Goal: Transaction & Acquisition: Purchase product/service

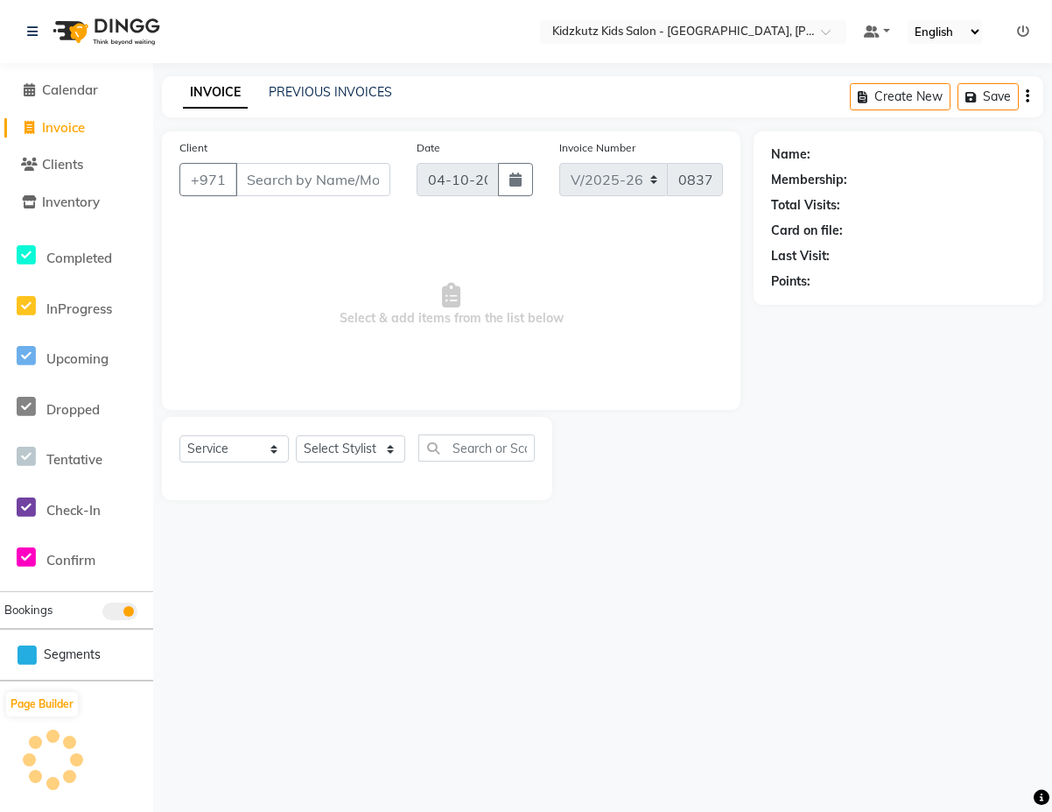
select select "8554"
select select "service"
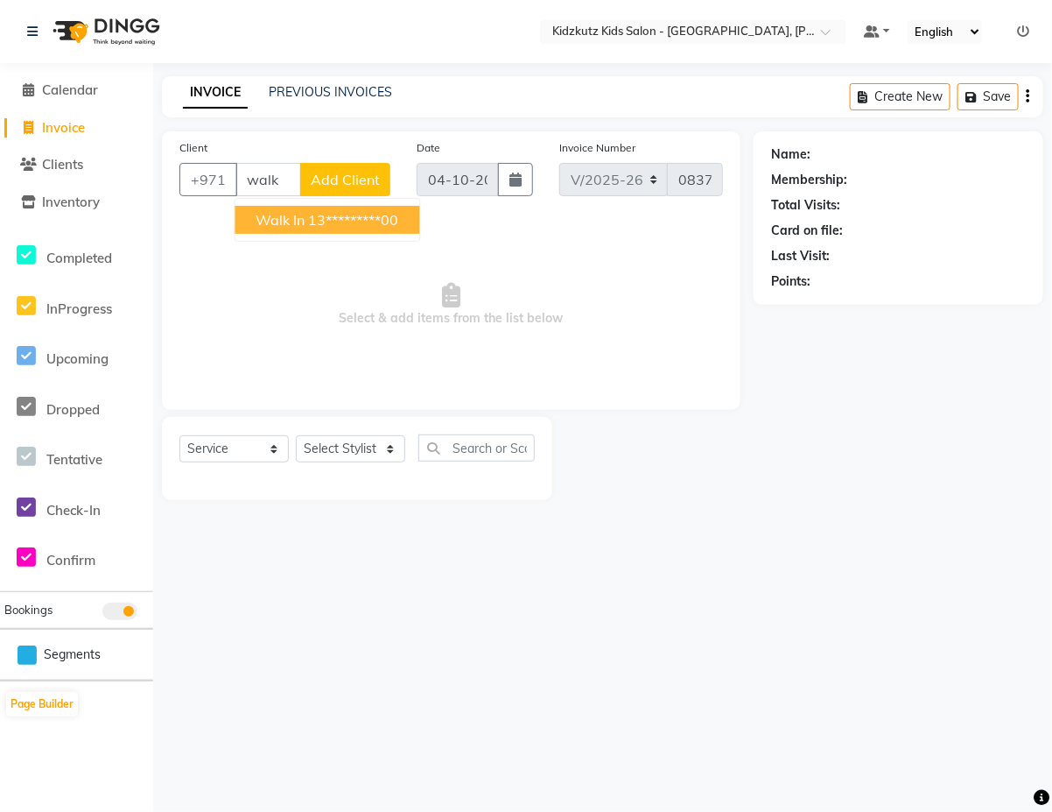
click at [355, 220] on ngb-highlight "13*********00" at bounding box center [354, 220] width 90 height 18
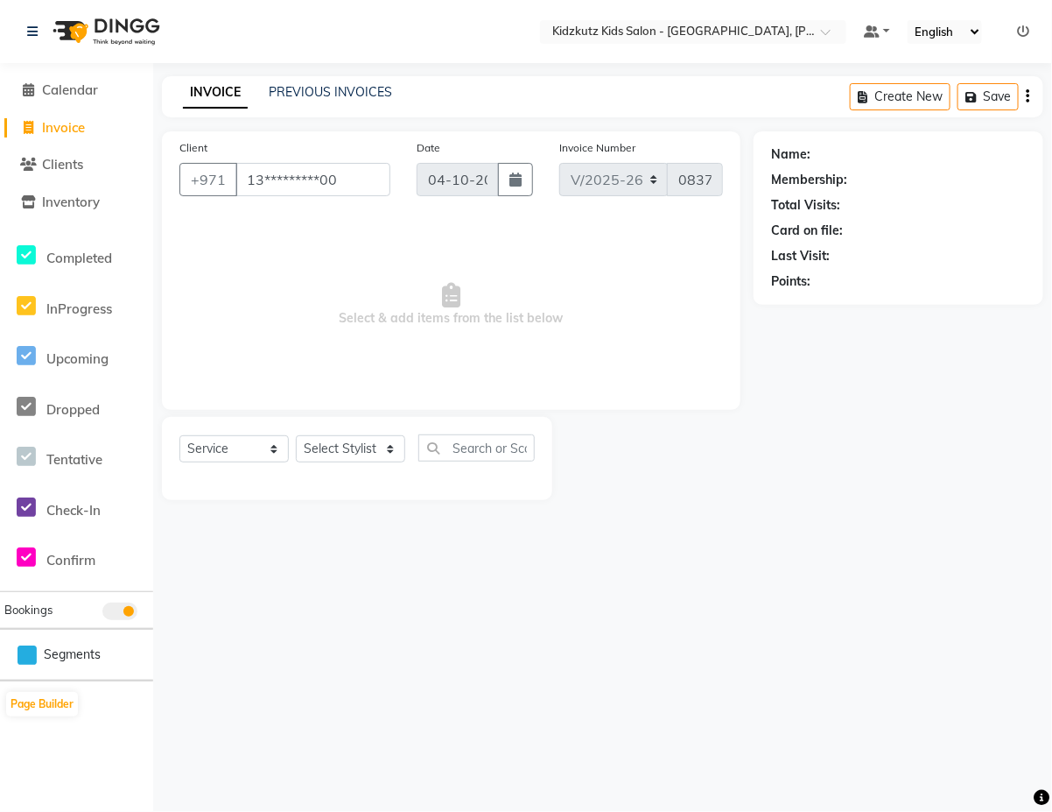
type input "13*********00"
click at [396, 440] on select "Select Stylist Aris Barber6 Chami Mr. Marwan Sales [PERSON_NAME] [PERSON_NAME]" at bounding box center [350, 448] width 109 height 27
select select "84880"
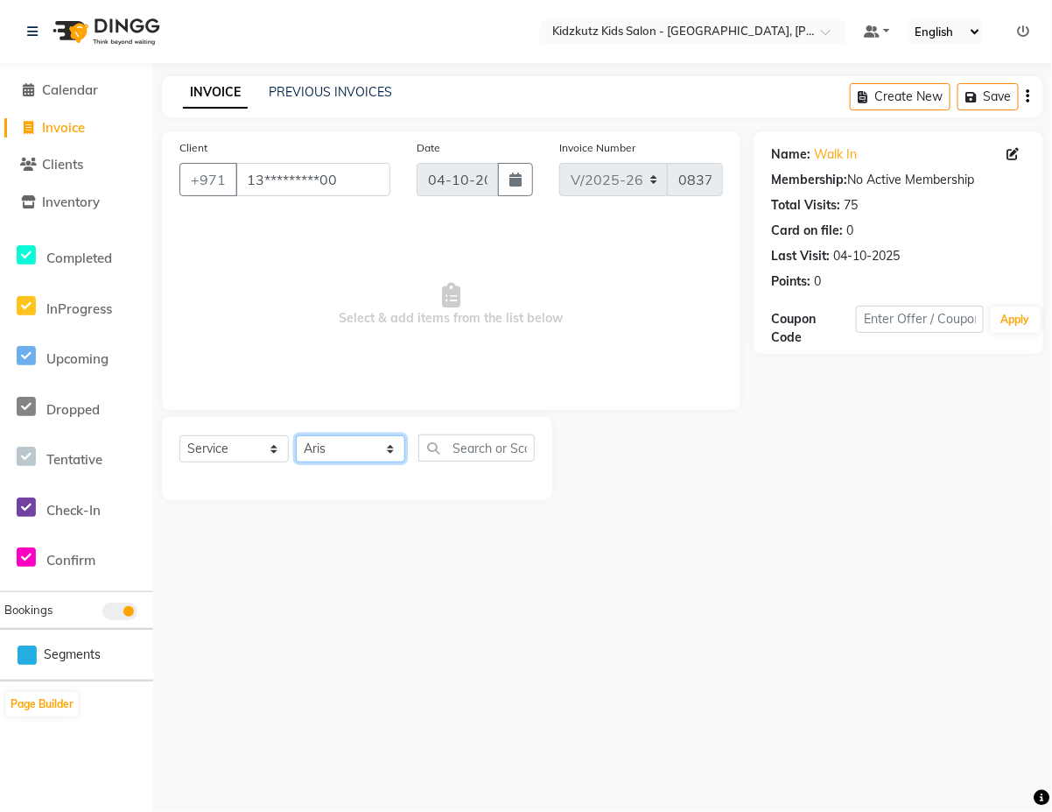
click at [296, 435] on select "Select Stylist Aris Barber6 Chami Mr. Marwan Sales [PERSON_NAME] [PERSON_NAME]" at bounding box center [350, 448] width 109 height 27
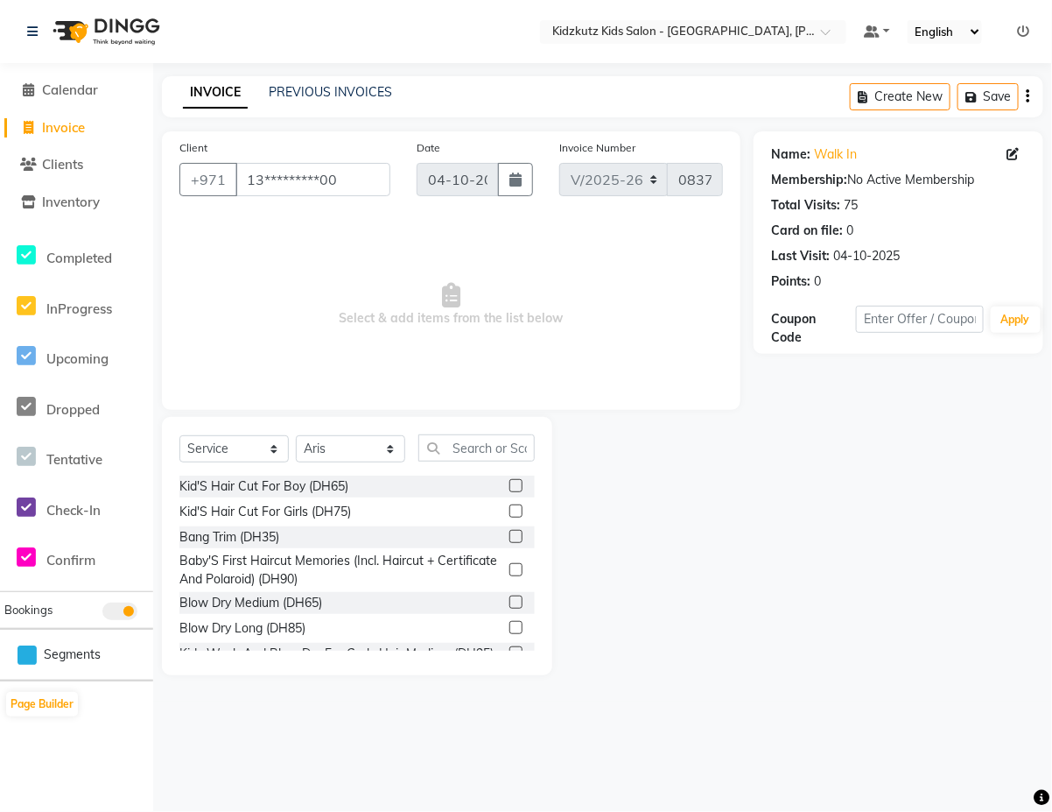
click at [509, 484] on label at bounding box center [515, 485] width 13 height 13
click at [509, 484] on input "checkbox" at bounding box center [514, 486] width 11 height 11
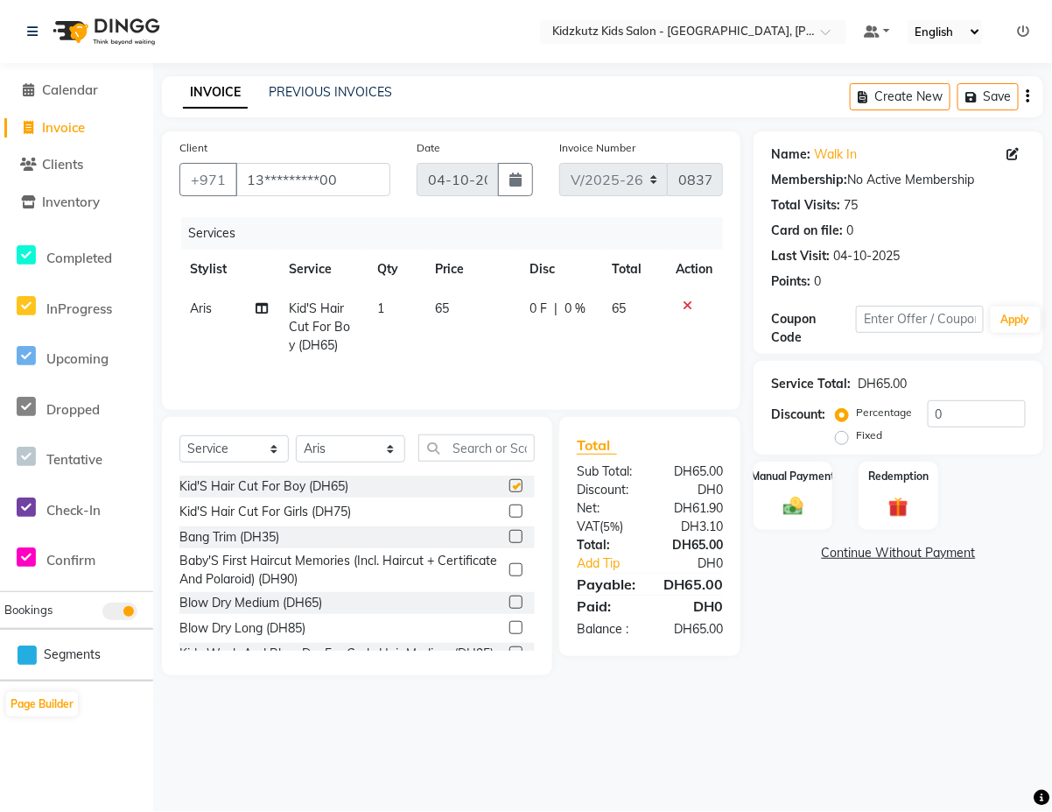
checkbox input "false"
click at [792, 491] on div "Manual Payment" at bounding box center [794, 496] width 82 height 72
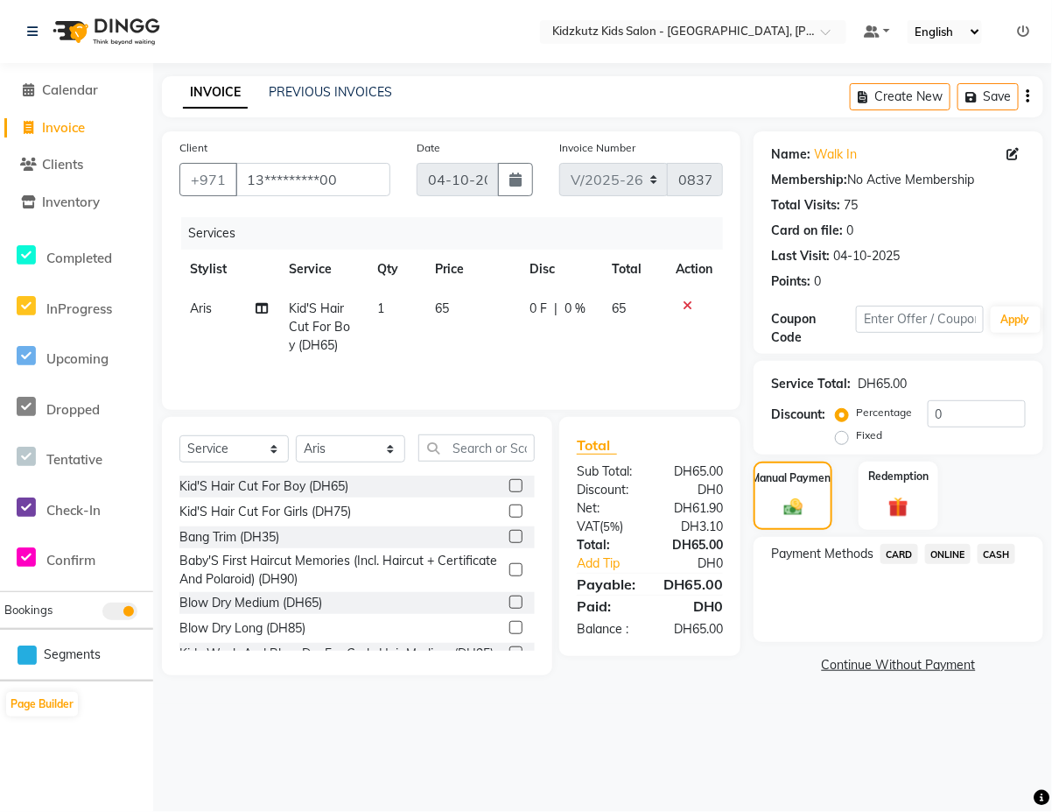
click at [899, 553] on span "CARD" at bounding box center [900, 554] width 38 height 20
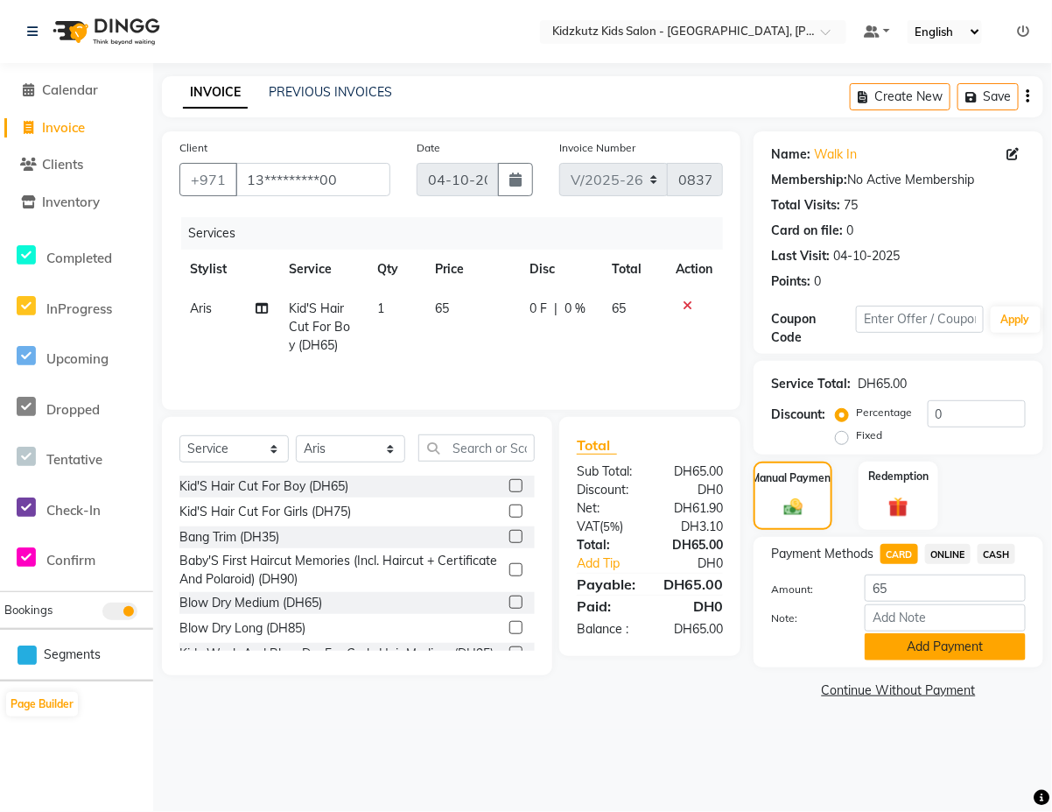
click at [924, 637] on button "Add Payment" at bounding box center [945, 646] width 161 height 27
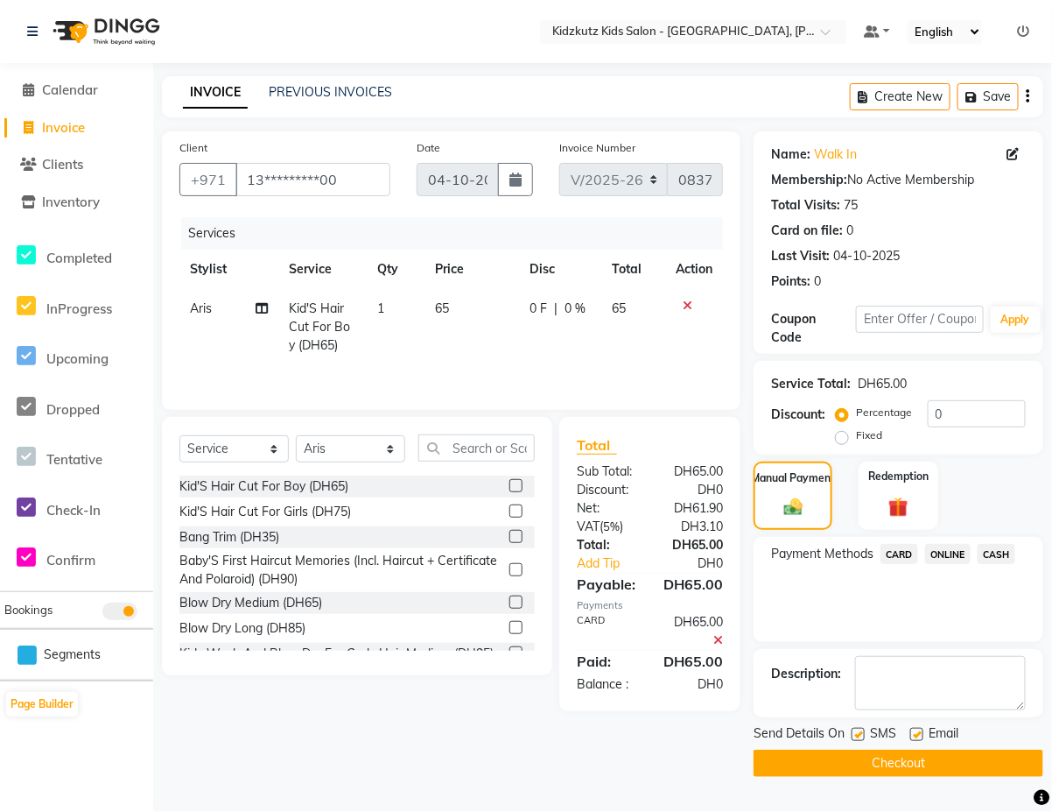
click at [903, 763] on button "Checkout" at bounding box center [899, 762] width 290 height 27
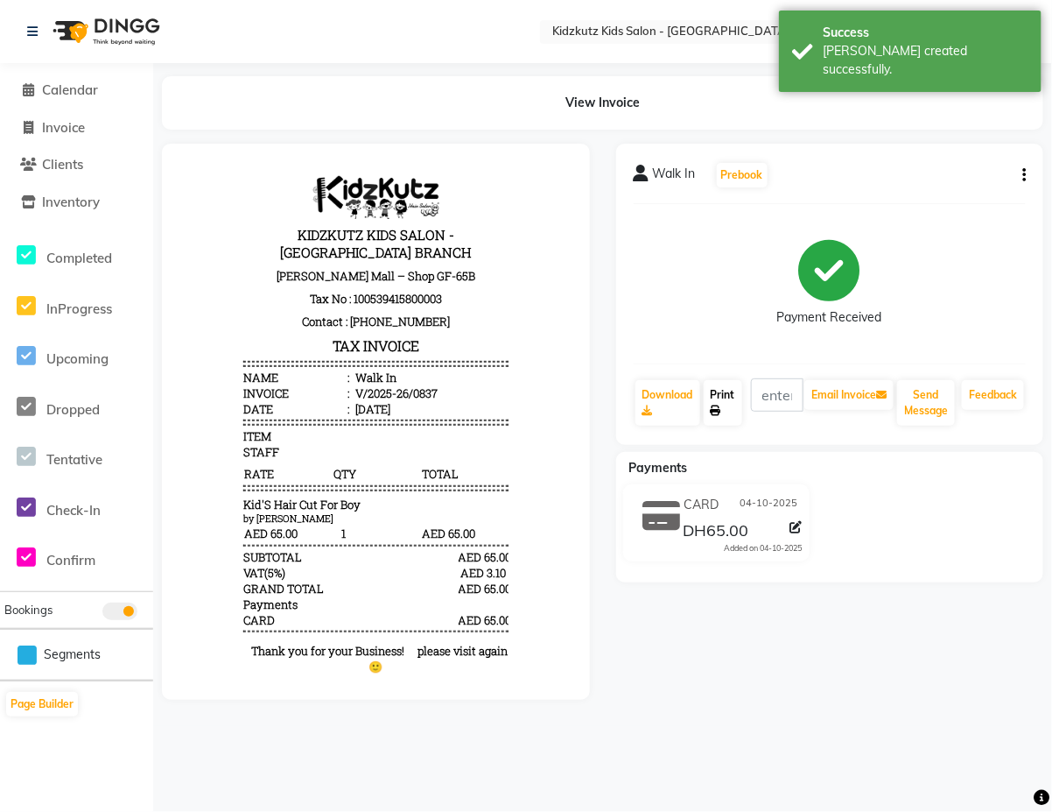
click at [728, 388] on link "Print" at bounding box center [723, 403] width 39 height 46
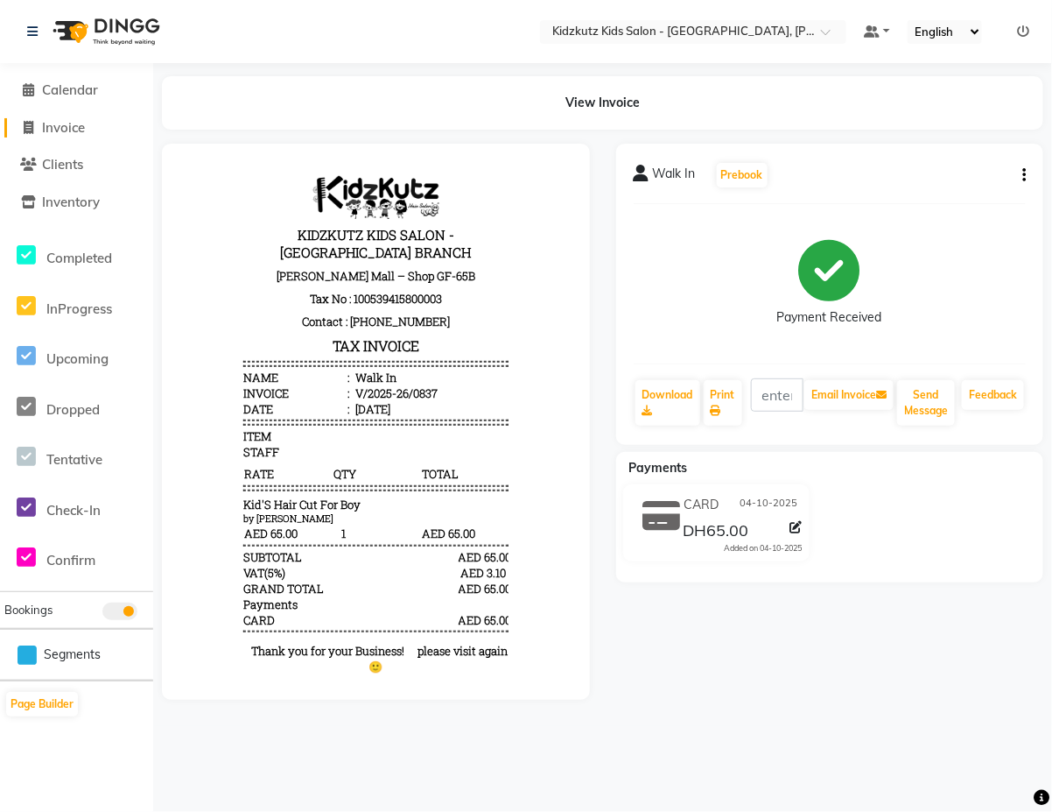
click at [90, 134] on link "Invoice" at bounding box center [76, 128] width 144 height 20
select select "service"
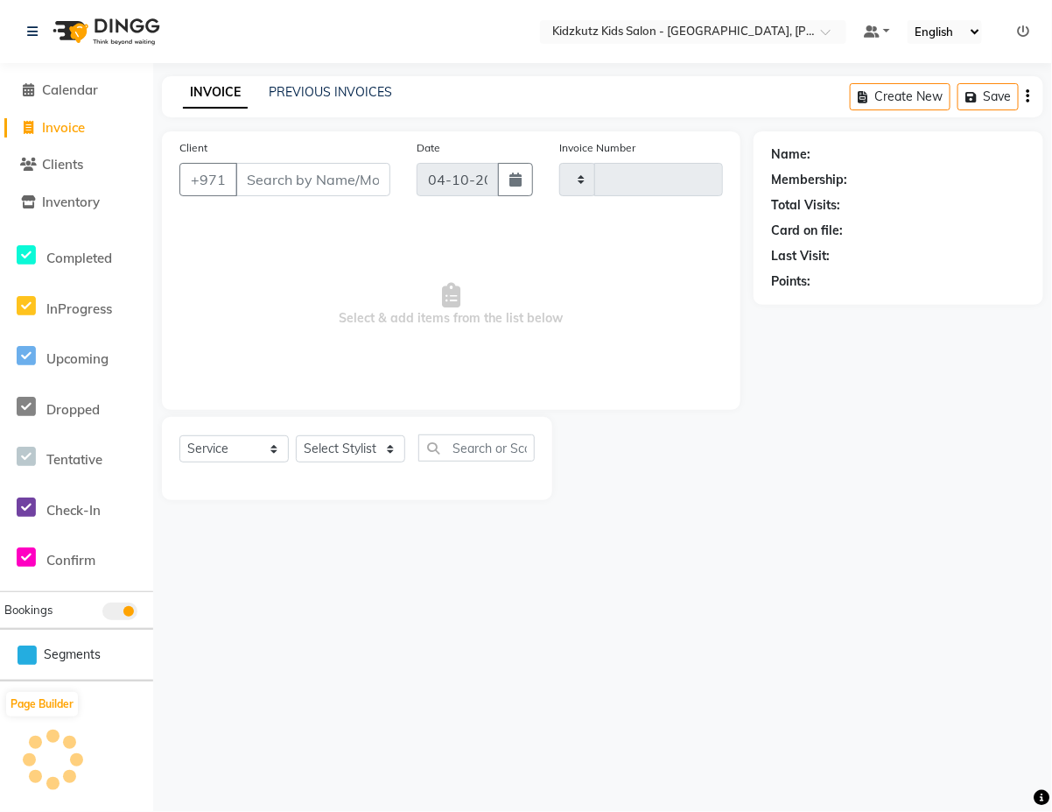
type input "0838"
select select "8554"
click at [326, 177] on input "Client" at bounding box center [312, 179] width 155 height 33
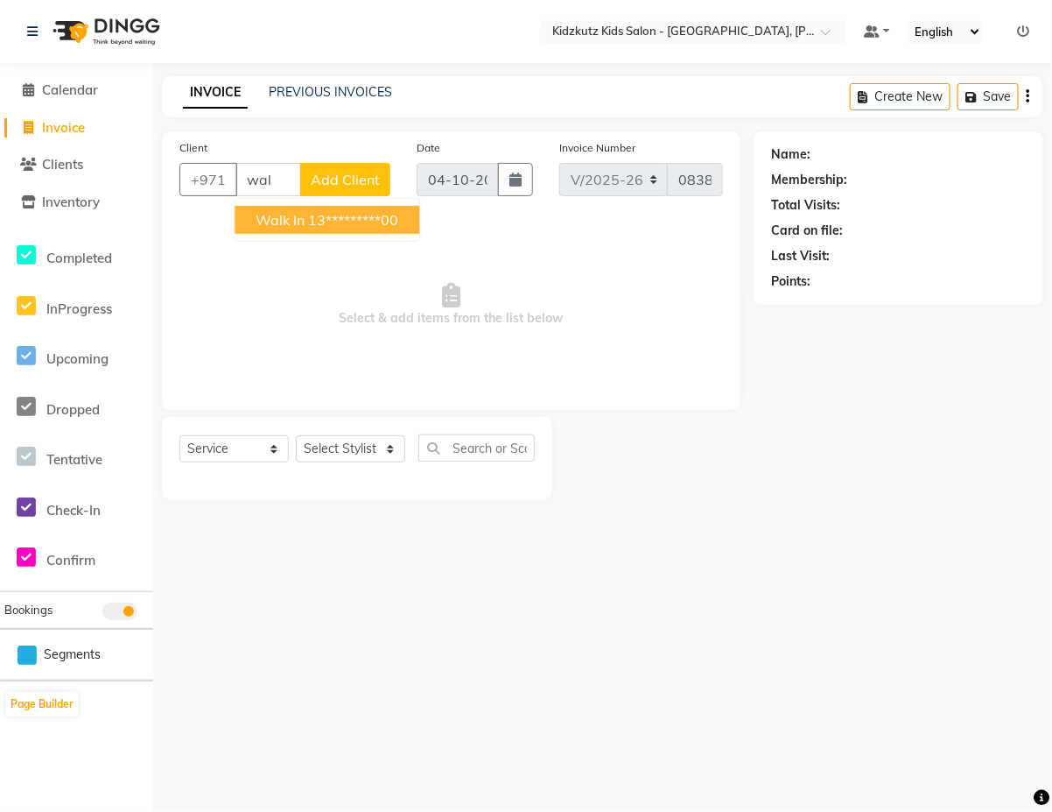
click at [381, 223] on ngb-highlight "13*********00" at bounding box center [354, 220] width 90 height 18
type input "13*********00"
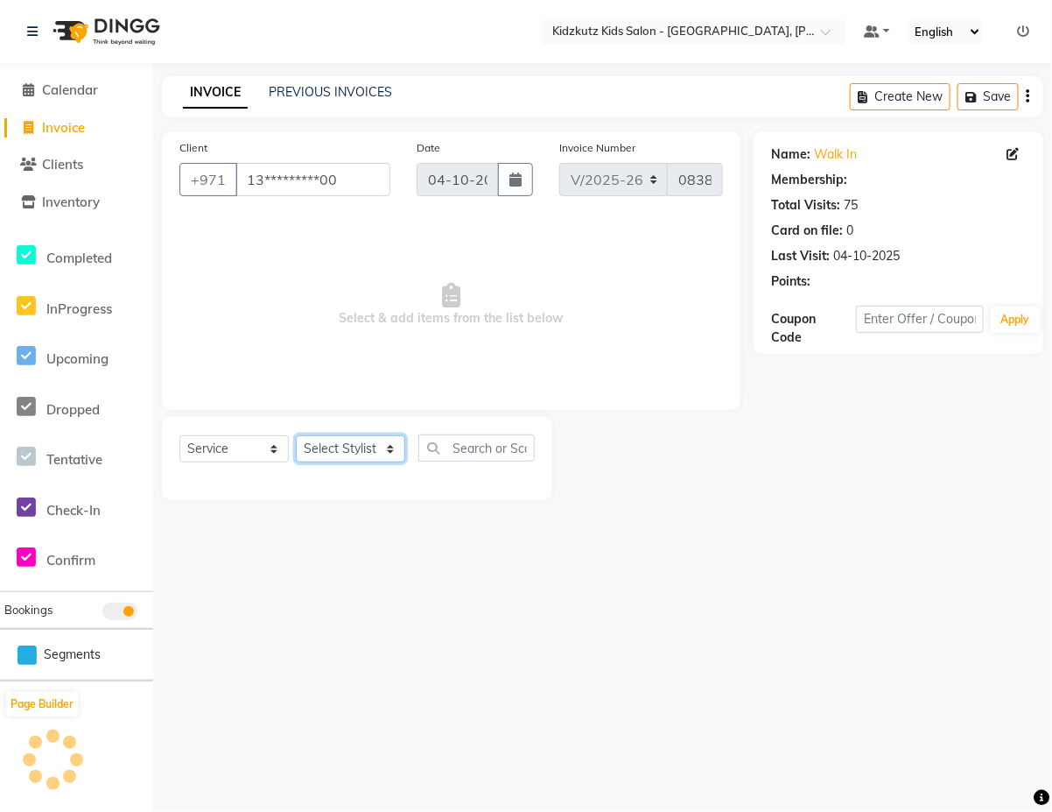
click at [401, 445] on select "Select Stylist Aris Barber6 Chami Mr. Marwan Sales [PERSON_NAME] [PERSON_NAME]" at bounding box center [350, 448] width 109 height 27
select select "84879"
click at [296, 435] on select "Select Stylist Aris Barber6 Chami Mr. Marwan Sales [PERSON_NAME] [PERSON_NAME]" at bounding box center [350, 448] width 109 height 27
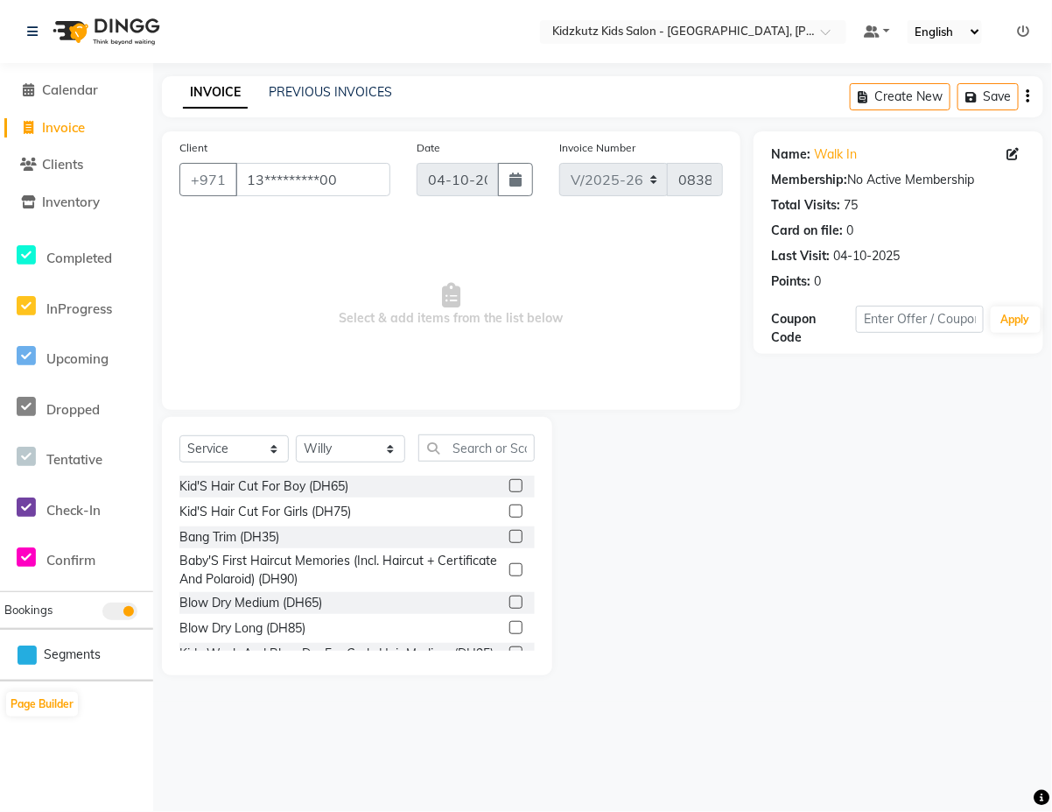
click at [509, 484] on label at bounding box center [515, 485] width 13 height 13
click at [509, 484] on input "checkbox" at bounding box center [514, 486] width 11 height 11
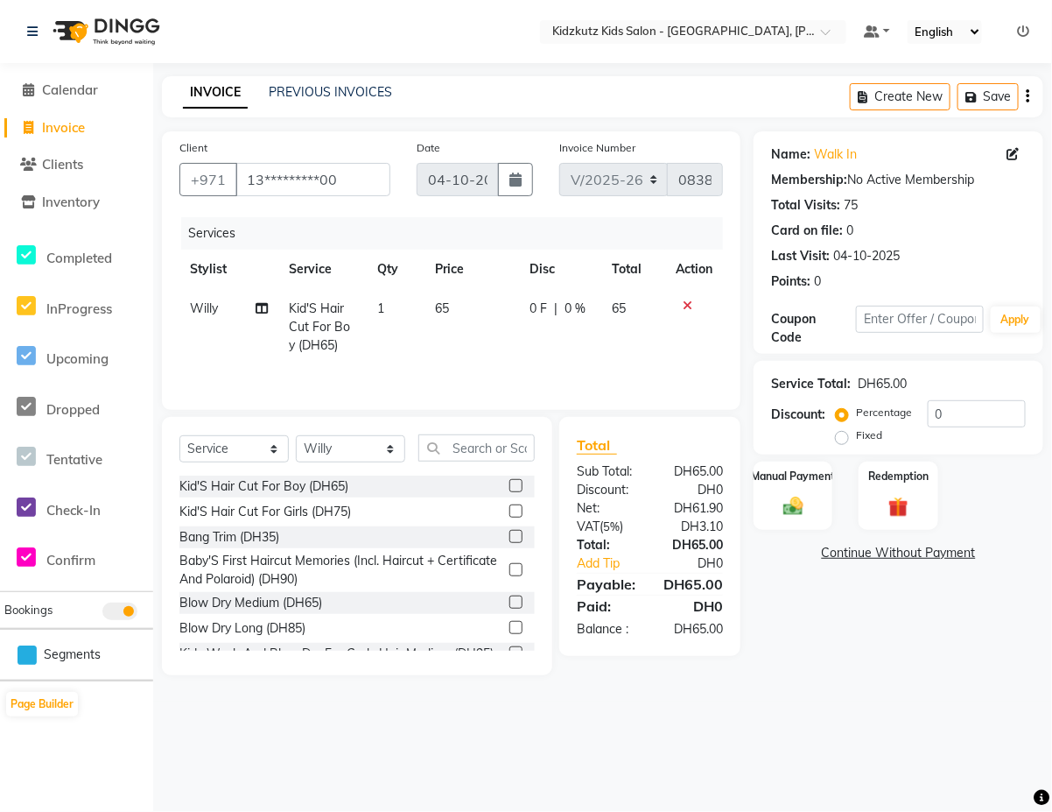
click at [509, 488] on label at bounding box center [515, 485] width 13 height 13
click at [509, 488] on input "checkbox" at bounding box center [514, 486] width 11 height 11
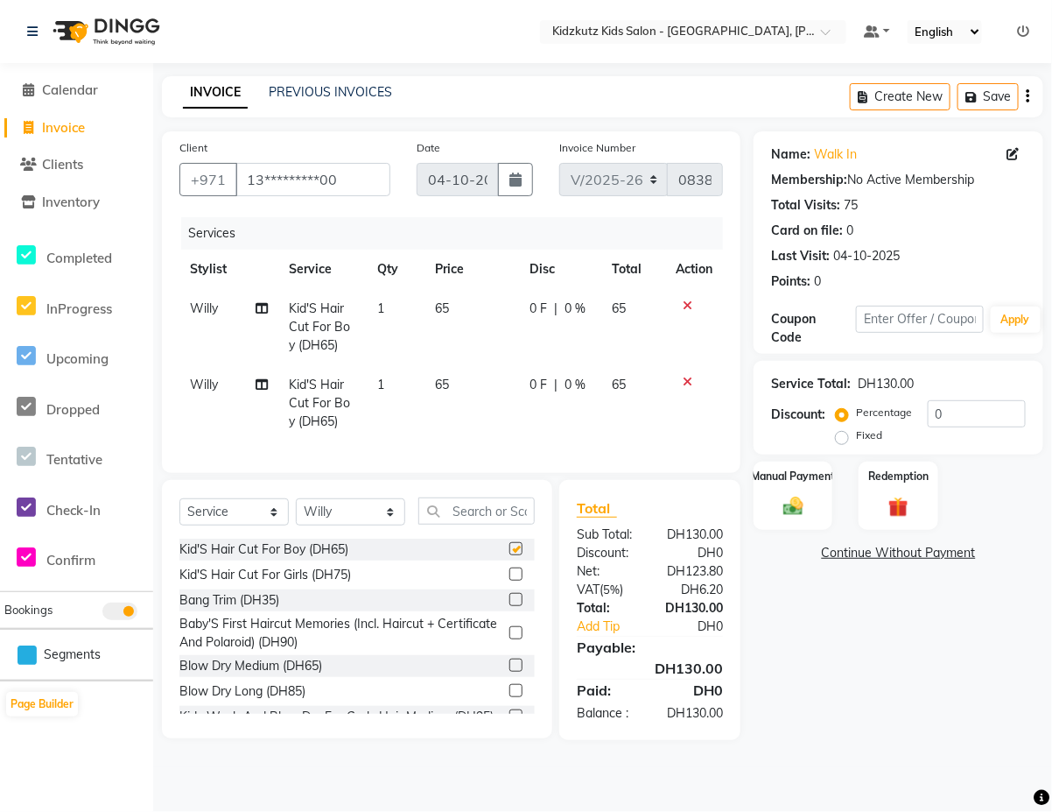
checkbox input "false"
click at [795, 495] on img at bounding box center [794, 506] width 34 height 25
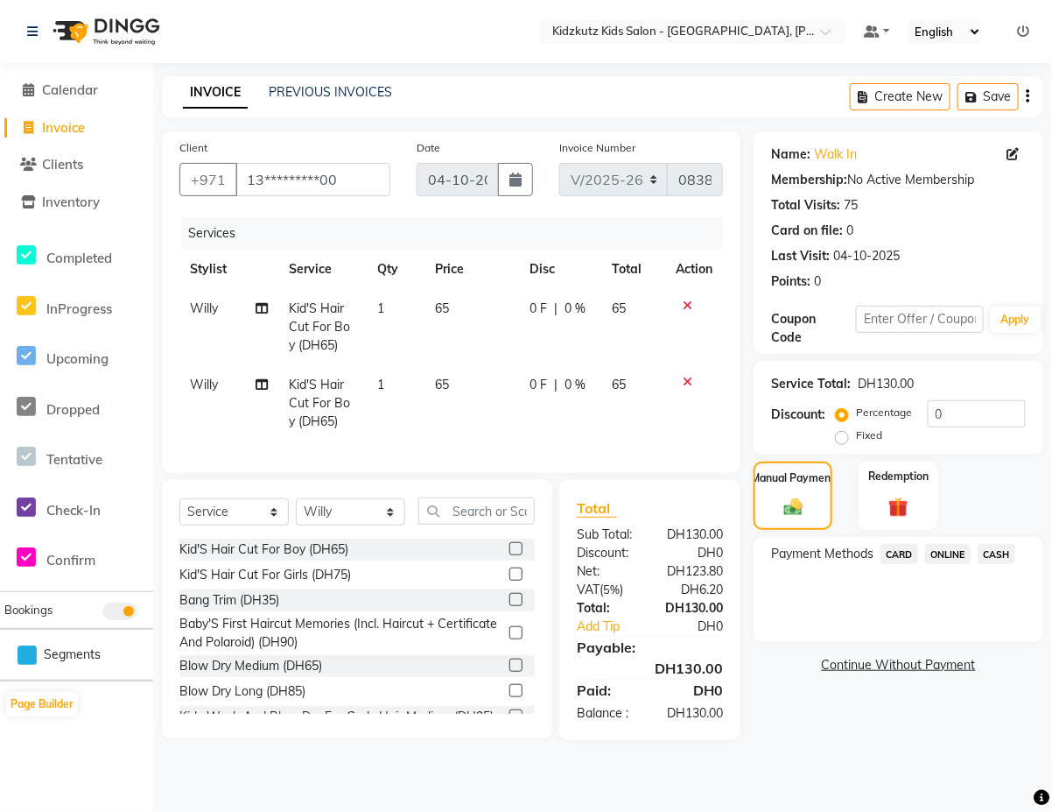
click at [899, 553] on span "CARD" at bounding box center [900, 554] width 38 height 20
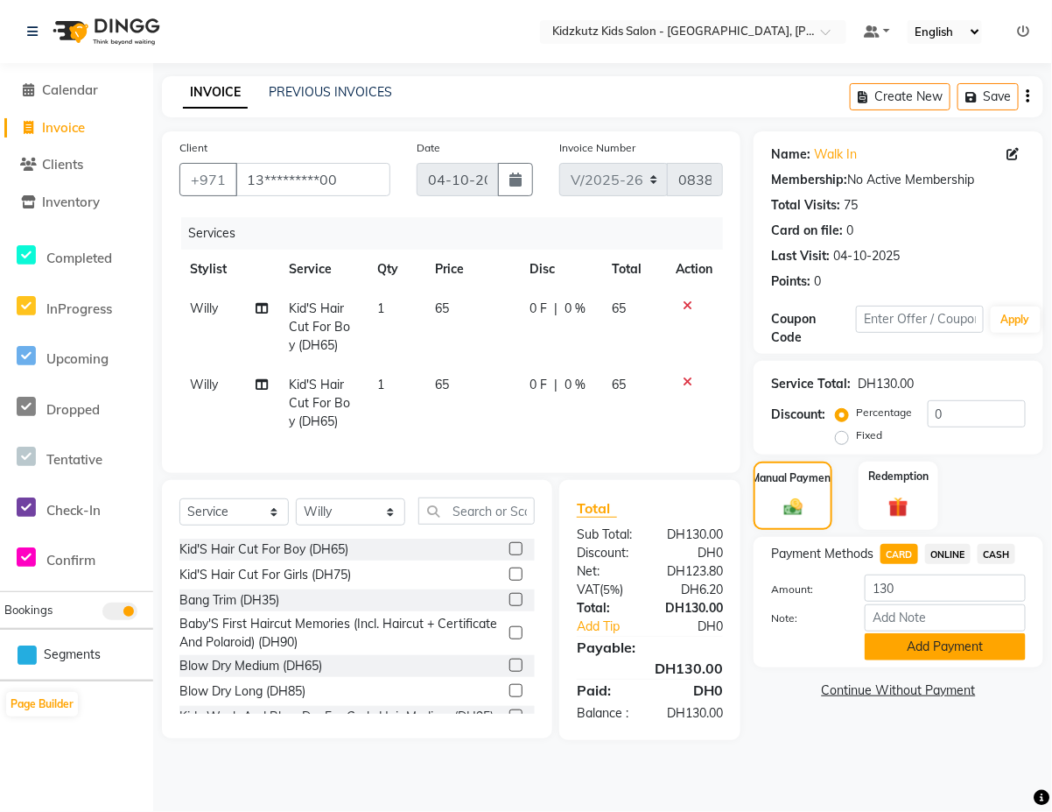
click at [972, 643] on button "Add Payment" at bounding box center [945, 646] width 161 height 27
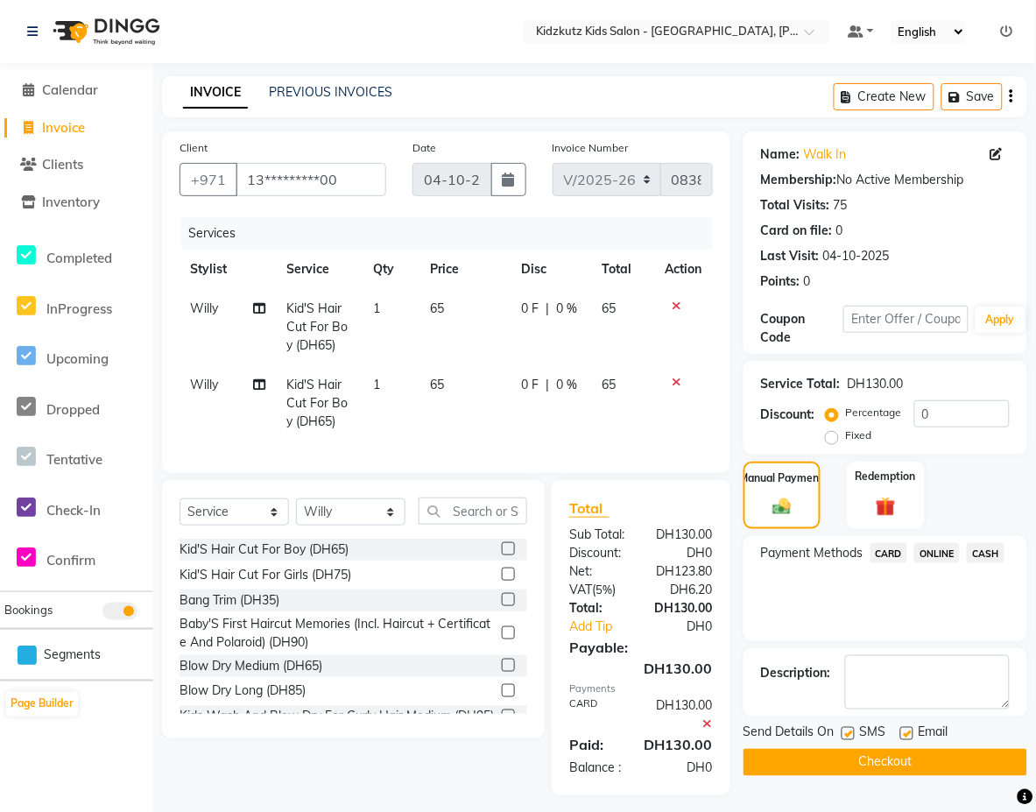
click at [978, 769] on button "Checkout" at bounding box center [885, 761] width 284 height 27
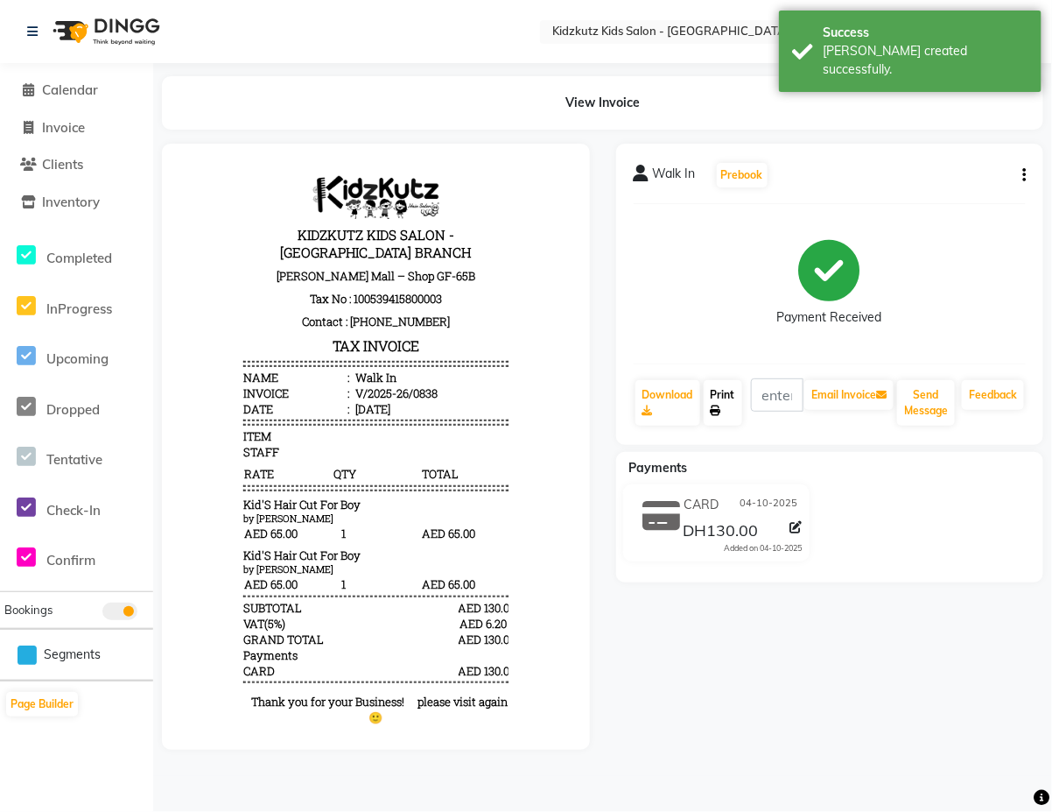
click at [734, 405] on link "Print" at bounding box center [723, 403] width 39 height 46
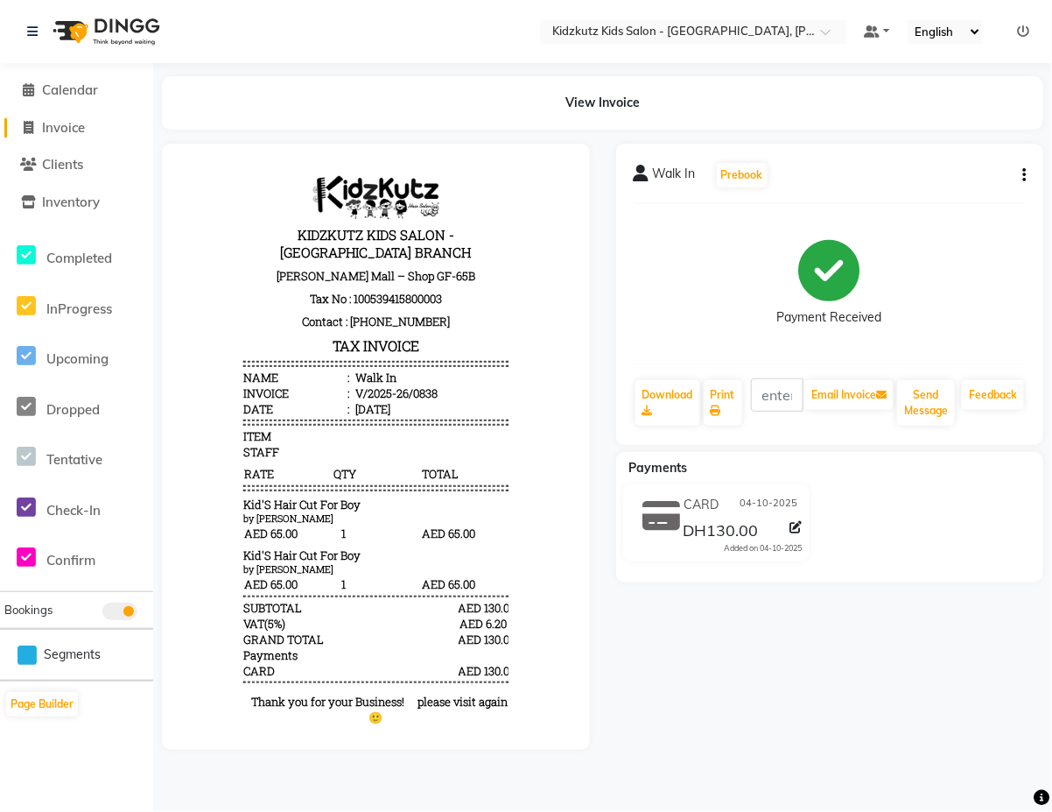
click at [96, 129] on link "Invoice" at bounding box center [76, 128] width 144 height 20
select select "service"
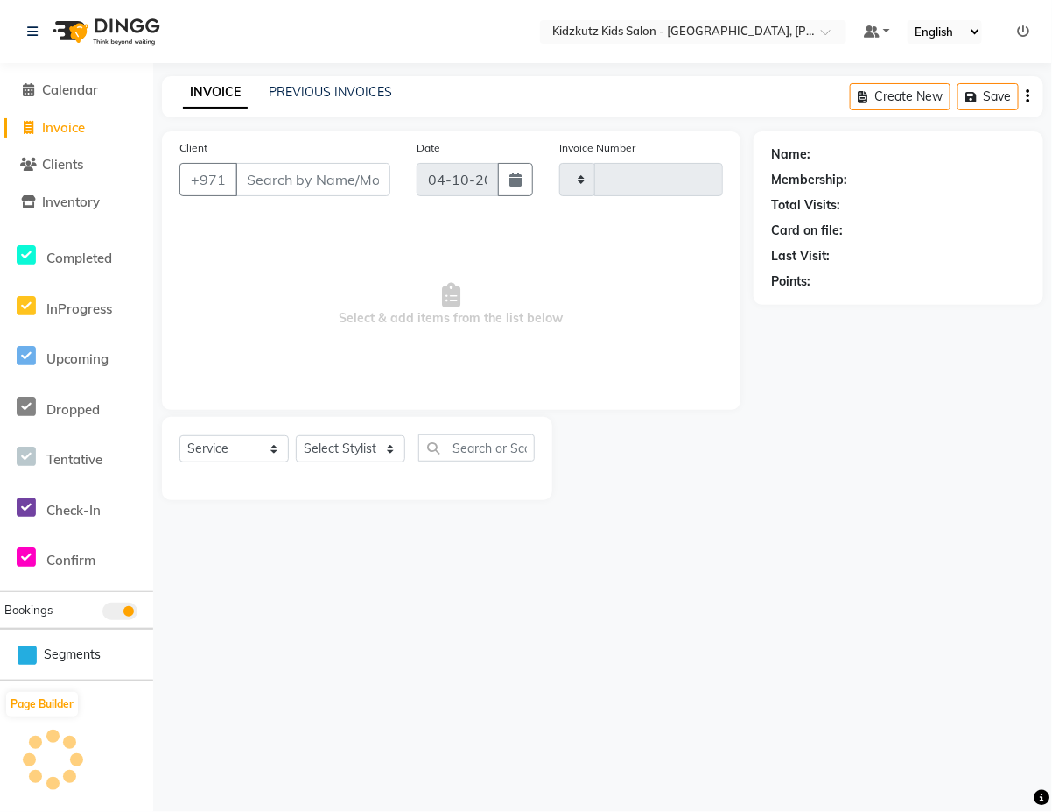
type input "0839"
select select "8554"
type input "d"
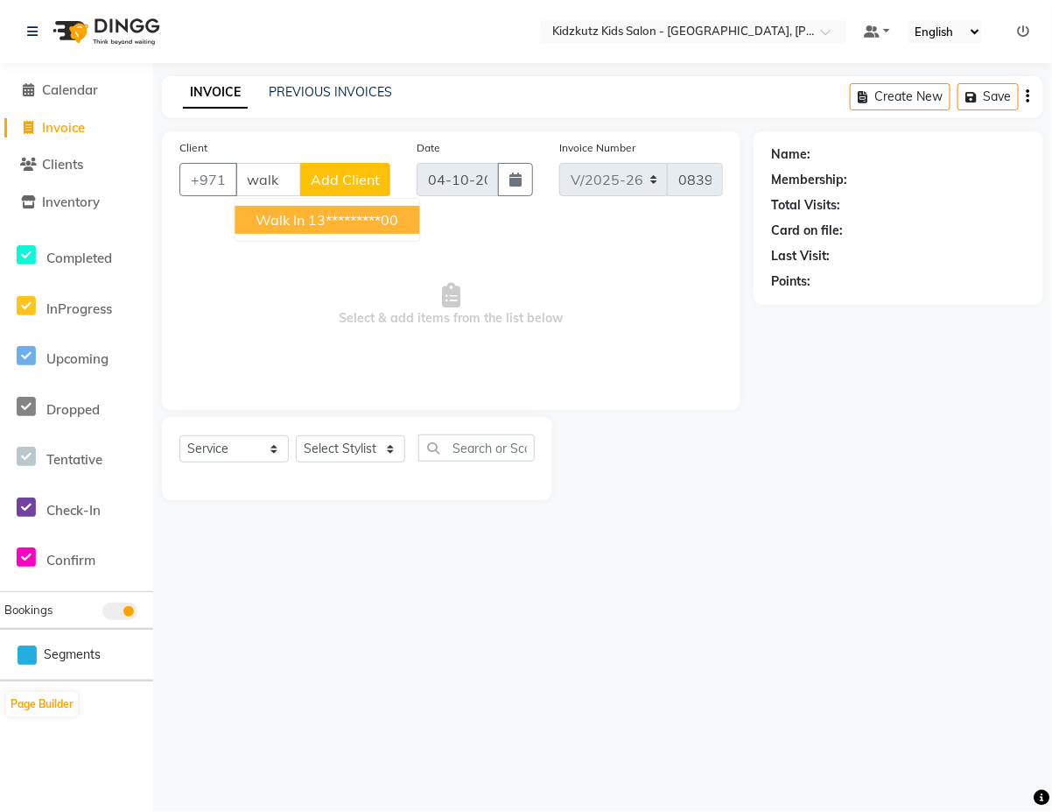
click at [394, 229] on button "Walk In 13*********00" at bounding box center [327, 220] width 185 height 28
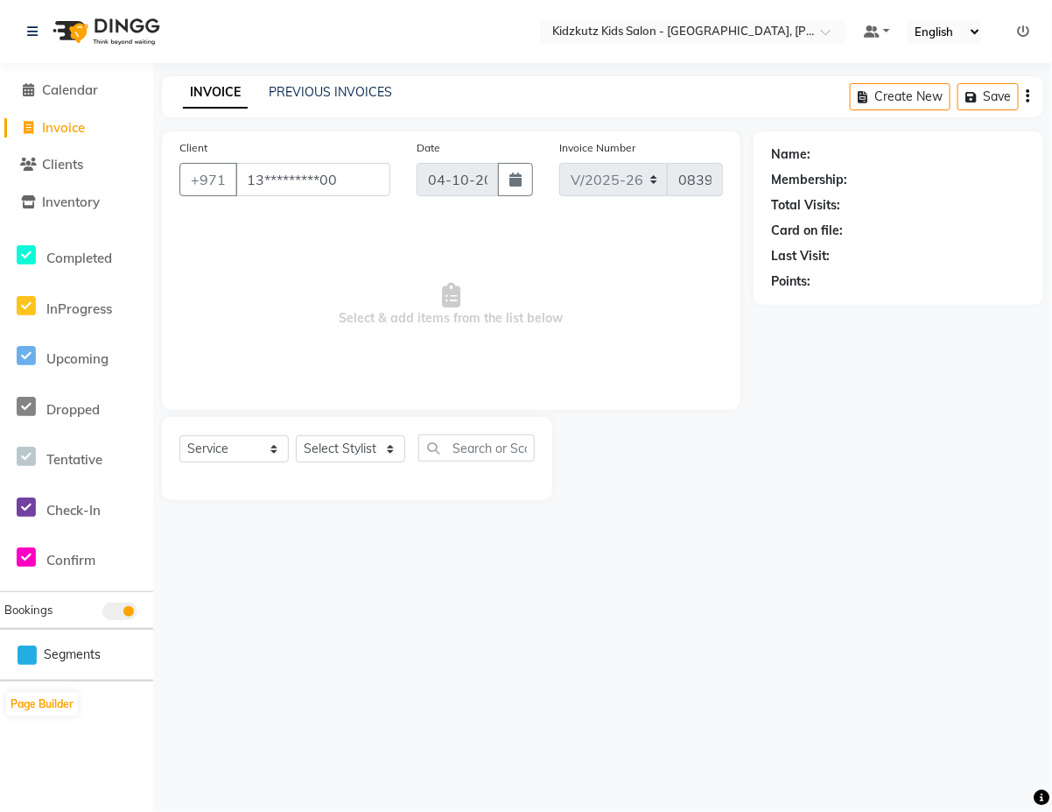
type input "13*********00"
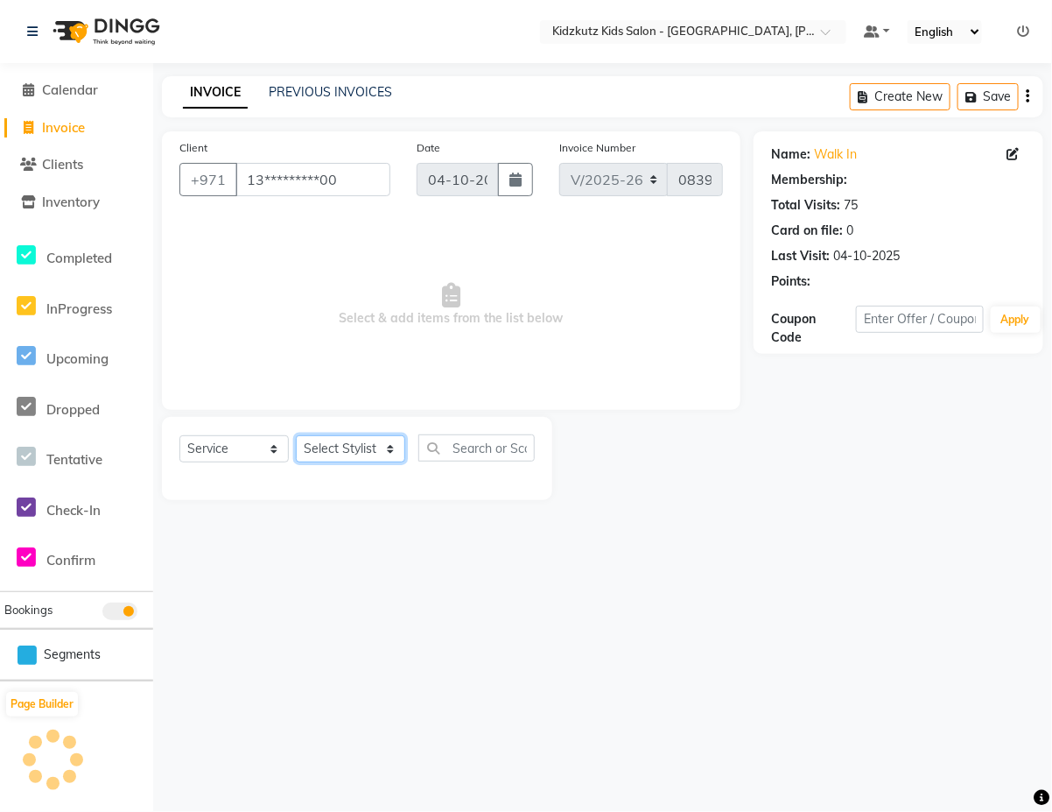
click at [391, 453] on select "Select Stylist Aris Barber6 Chami Mr. Marwan Sales [PERSON_NAME] [PERSON_NAME]" at bounding box center [350, 448] width 109 height 27
select select "84879"
click at [296, 435] on select "Select Stylist Aris Barber6 Chami Mr. Marwan Sales [PERSON_NAME] [PERSON_NAME]" at bounding box center [350, 448] width 109 height 27
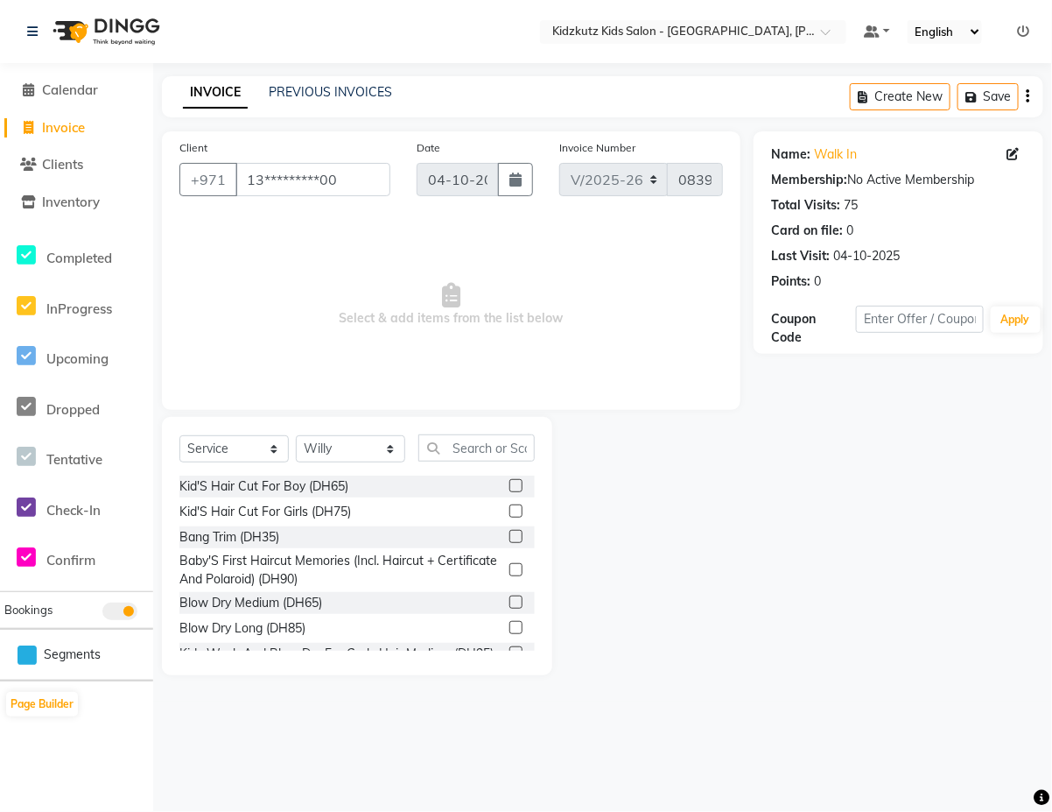
click at [509, 536] on label at bounding box center [515, 536] width 13 height 13
click at [509, 536] on input "checkbox" at bounding box center [514, 536] width 11 height 11
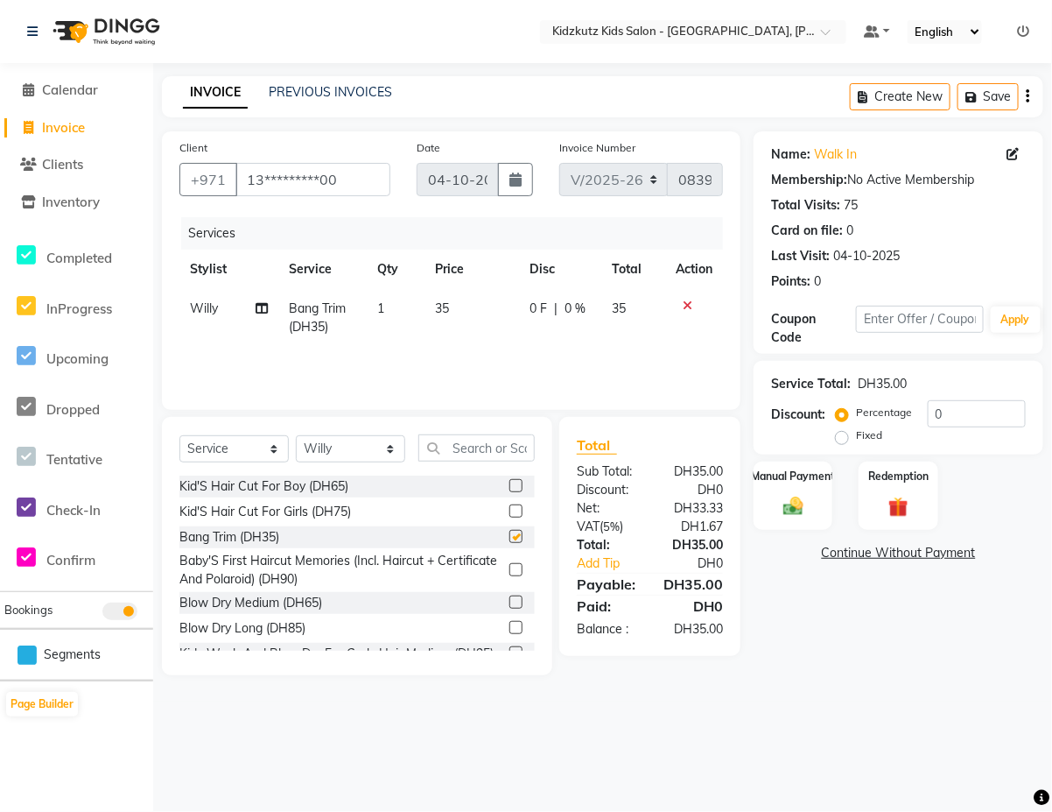
checkbox input "false"
click at [811, 475] on label "Manual Payment" at bounding box center [793, 475] width 88 height 17
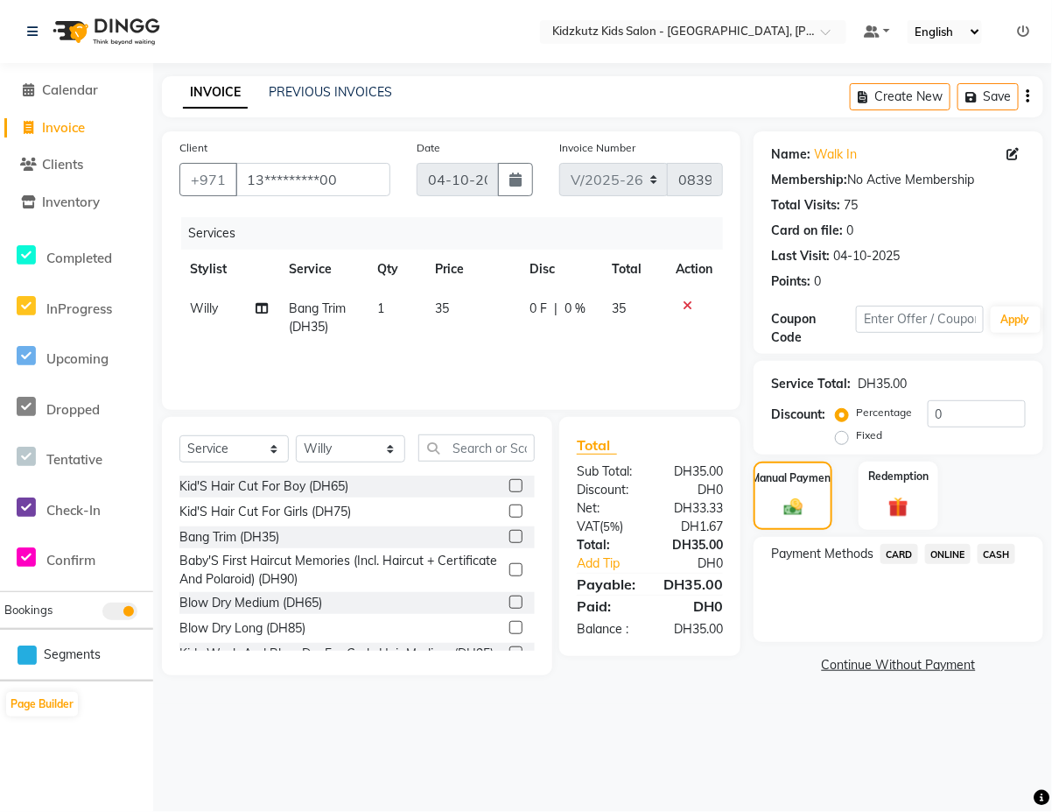
click at [913, 554] on span "CARD" at bounding box center [900, 554] width 38 height 20
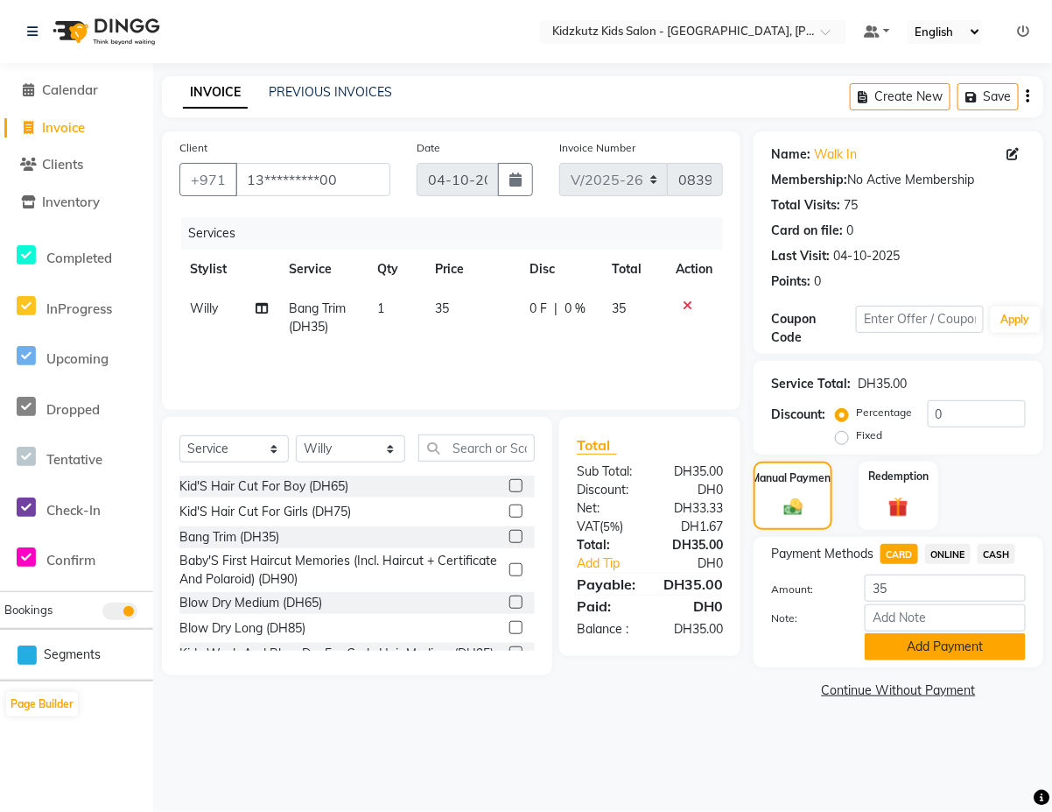
click at [980, 644] on button "Add Payment" at bounding box center [945, 646] width 161 height 27
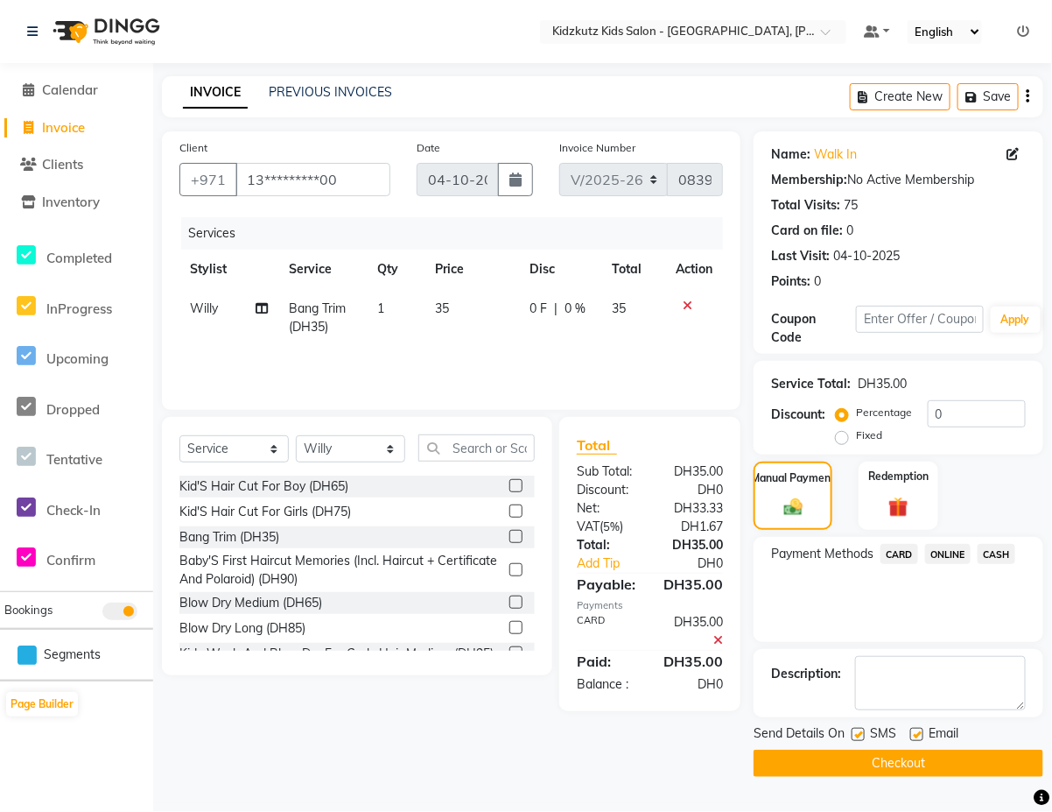
click at [973, 767] on button "Checkout" at bounding box center [899, 762] width 290 height 27
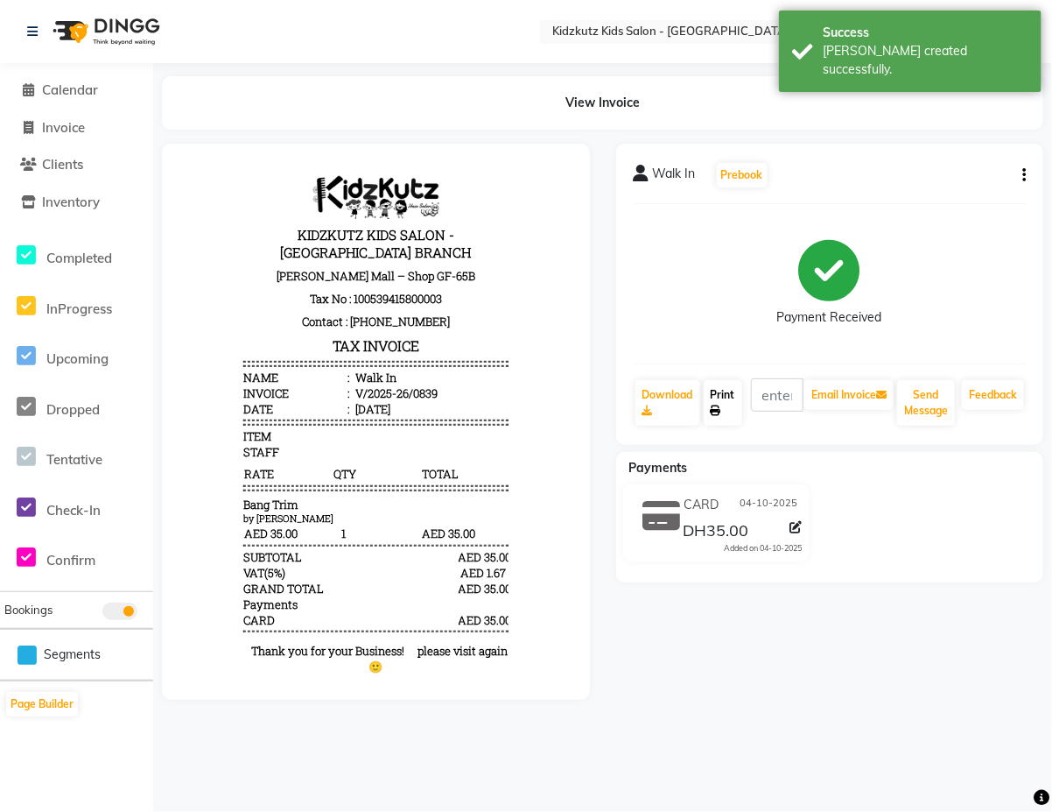
click at [729, 394] on link "Print" at bounding box center [723, 403] width 39 height 46
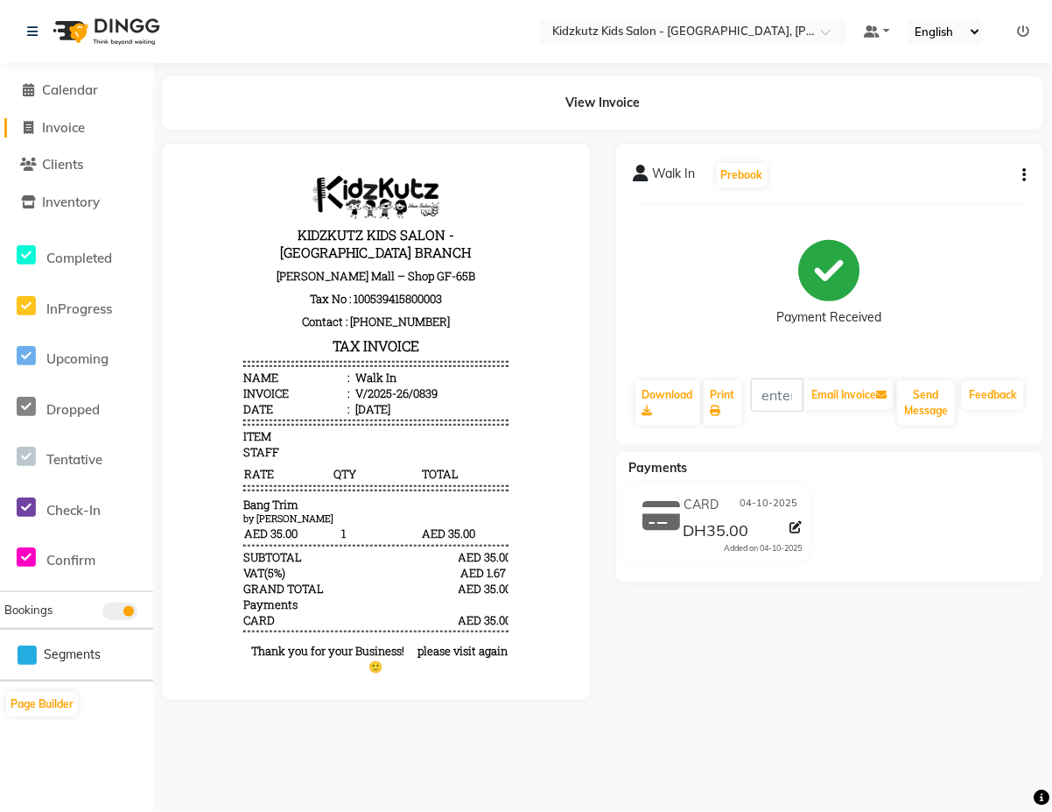
click at [83, 130] on span "Invoice" at bounding box center [63, 127] width 43 height 17
select select "service"
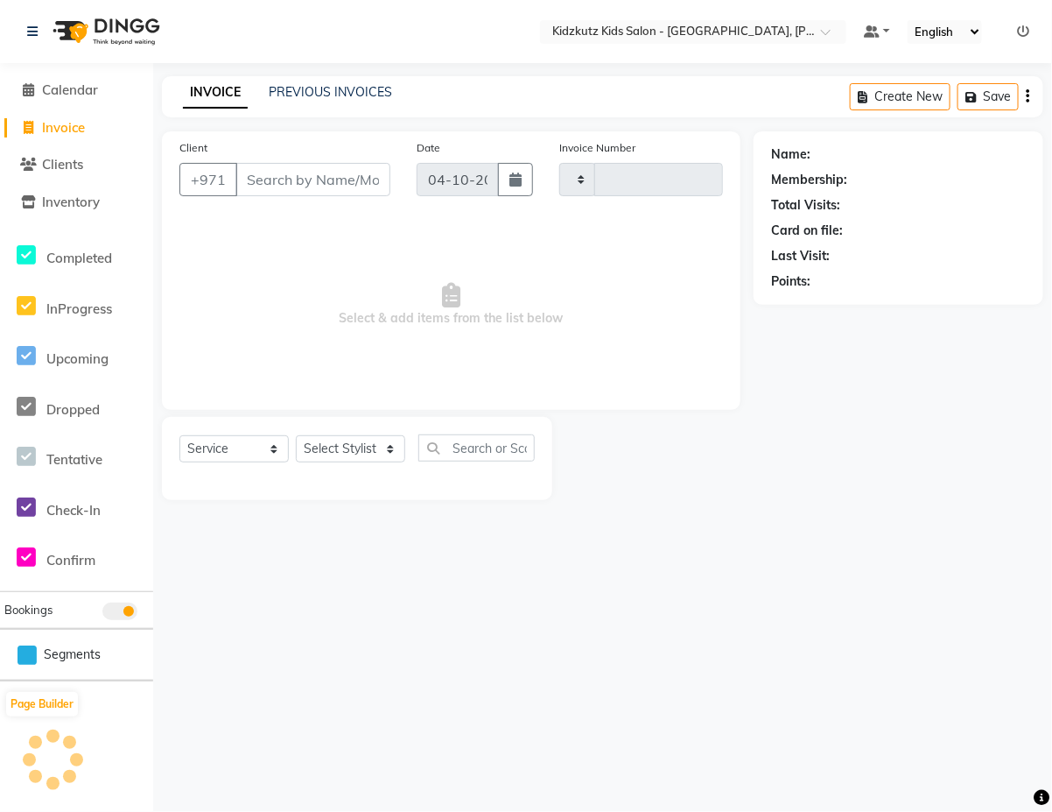
type input "0840"
select select "8554"
type input "2"
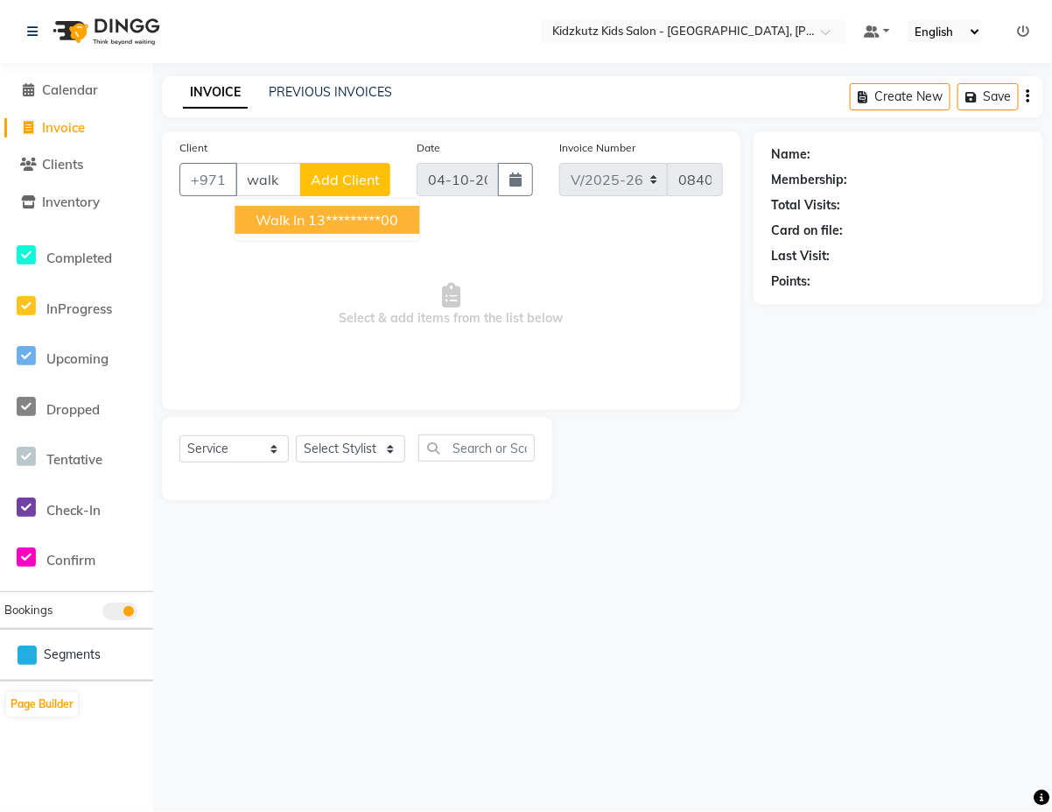
click at [355, 224] on ngb-highlight "13*********00" at bounding box center [354, 220] width 90 height 18
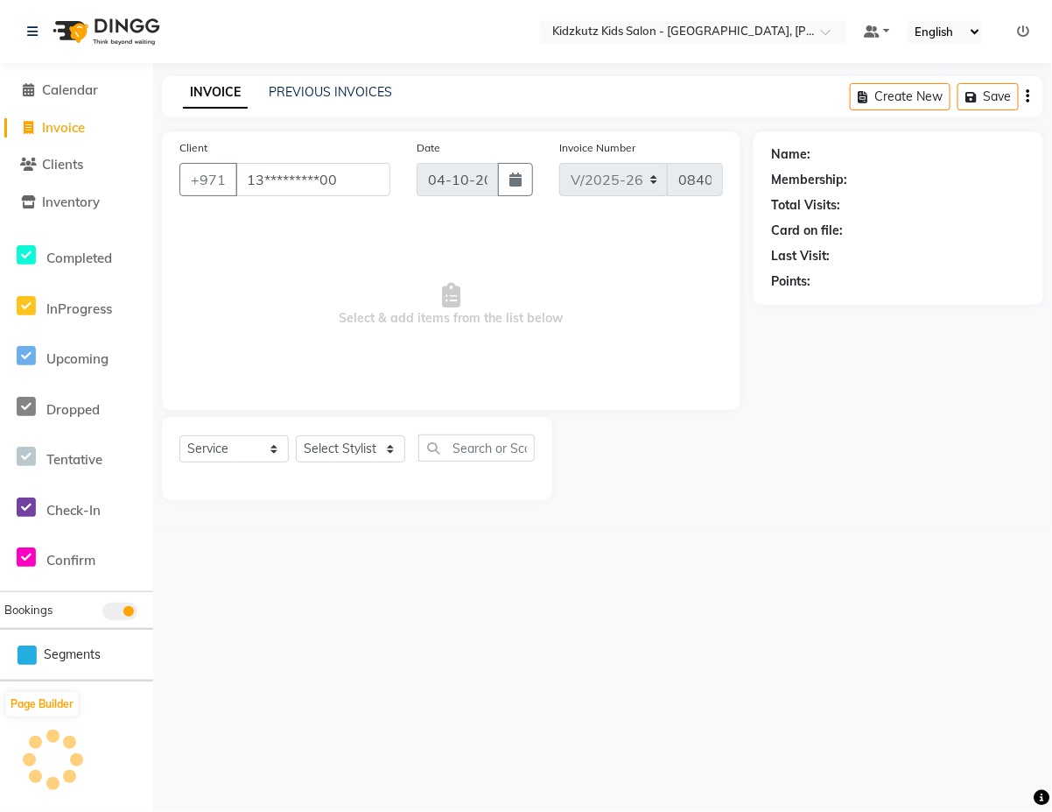
type input "13*********00"
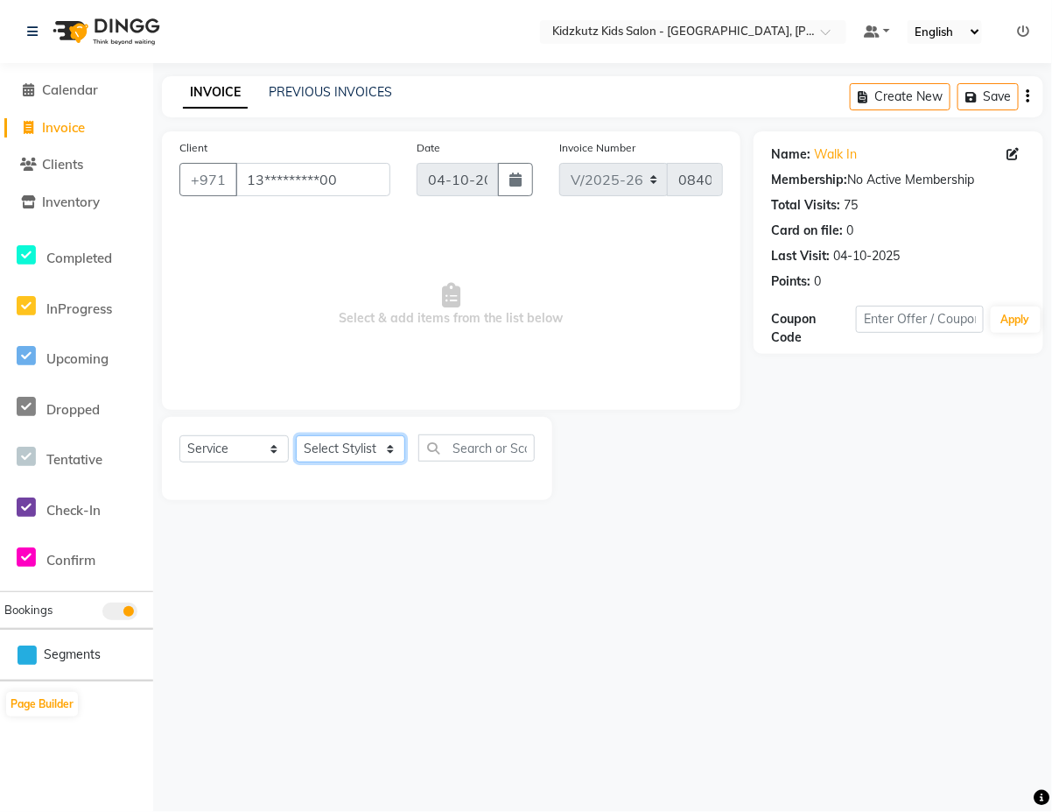
click at [398, 439] on select "Select Stylist Aris Barber6 Chami Mr. Marwan Sales [PERSON_NAME] [PERSON_NAME]" at bounding box center [350, 448] width 109 height 27
select select "84880"
click at [296, 435] on select "Select Stylist Aris Barber6 Chami Mr. Marwan Sales [PERSON_NAME] [PERSON_NAME]" at bounding box center [350, 448] width 109 height 27
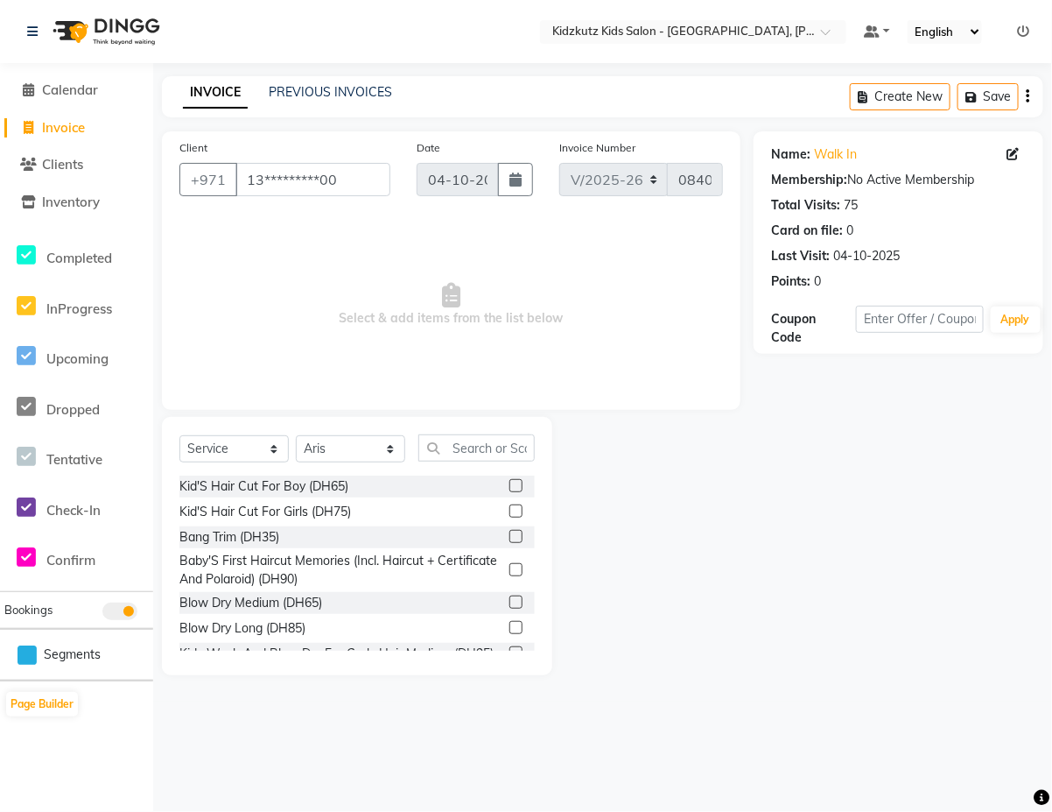
click at [509, 480] on label at bounding box center [515, 485] width 13 height 13
click at [509, 481] on input "checkbox" at bounding box center [514, 486] width 11 height 11
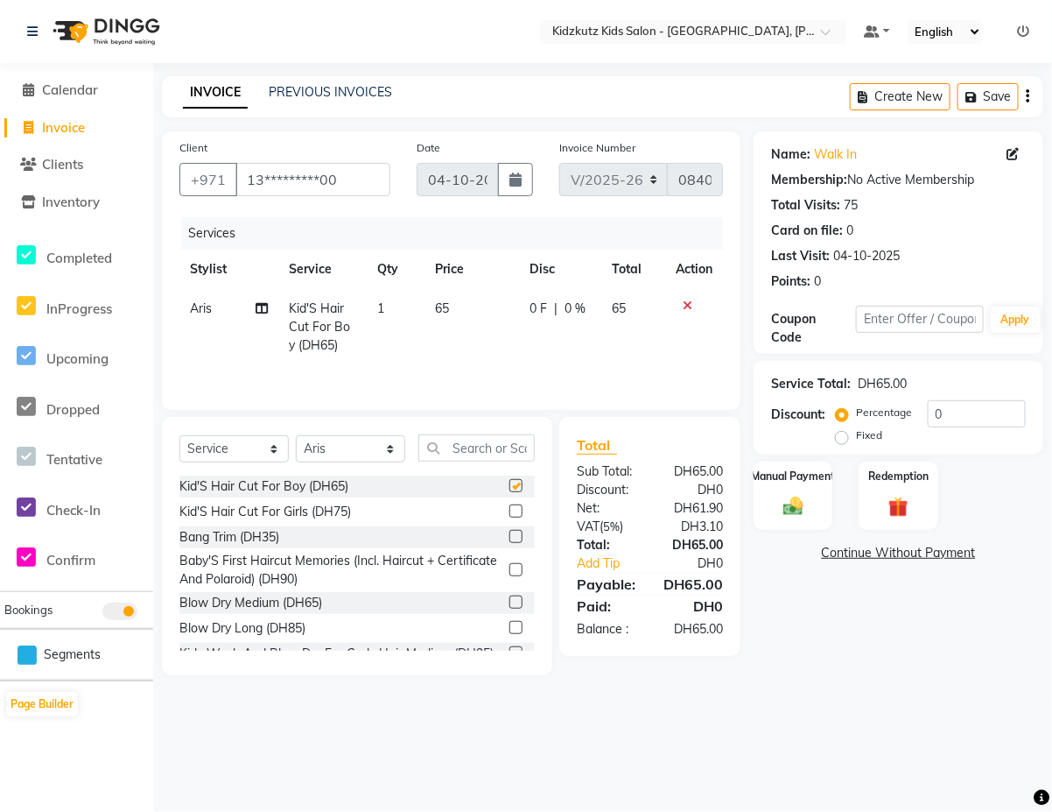
checkbox input "false"
click at [801, 495] on img at bounding box center [793, 507] width 33 height 24
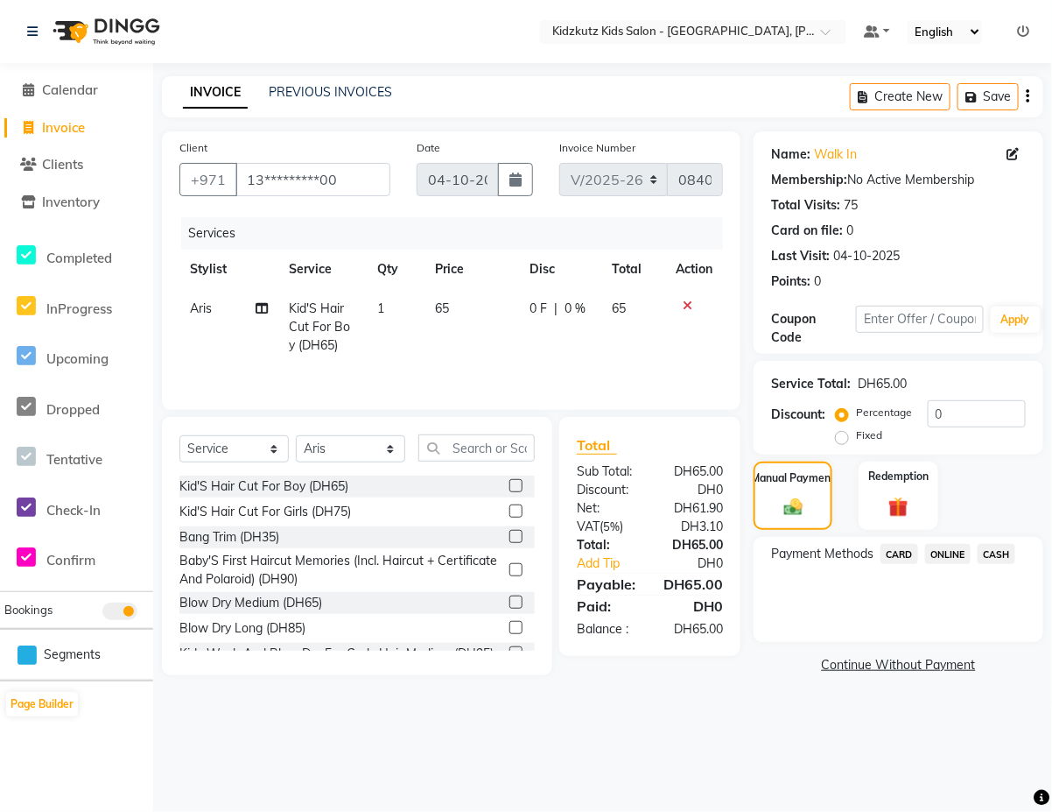
click at [900, 549] on span "CARD" at bounding box center [900, 554] width 38 height 20
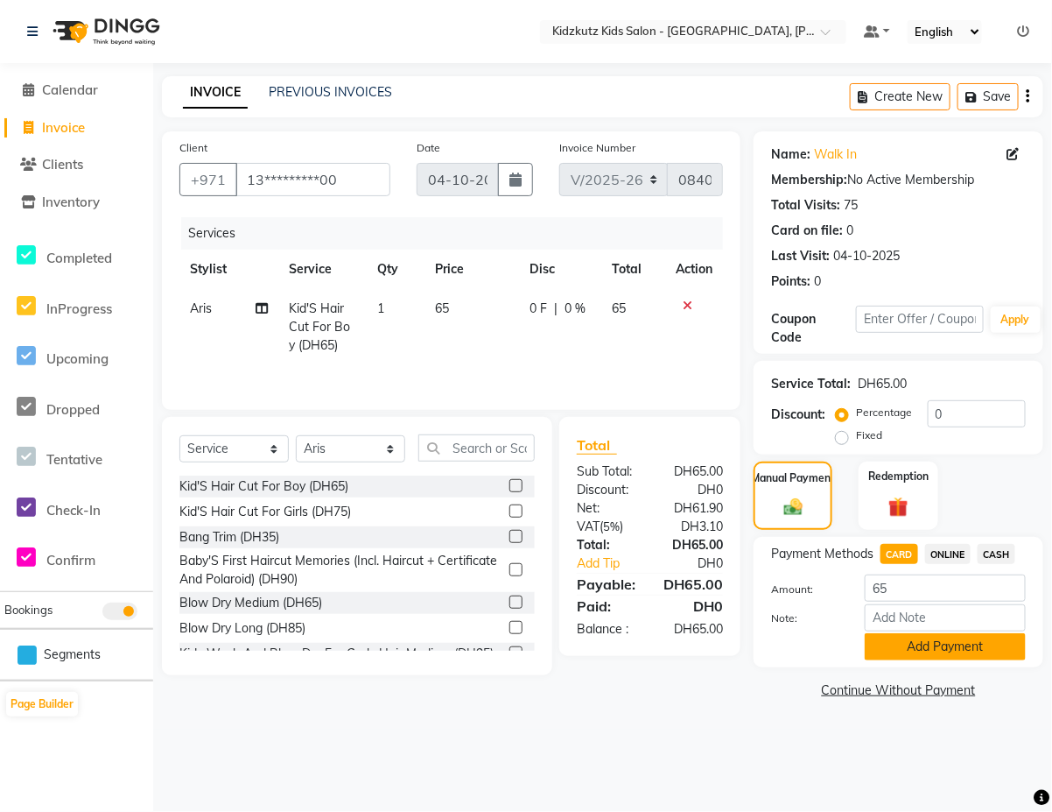
click at [929, 643] on button "Add Payment" at bounding box center [945, 646] width 161 height 27
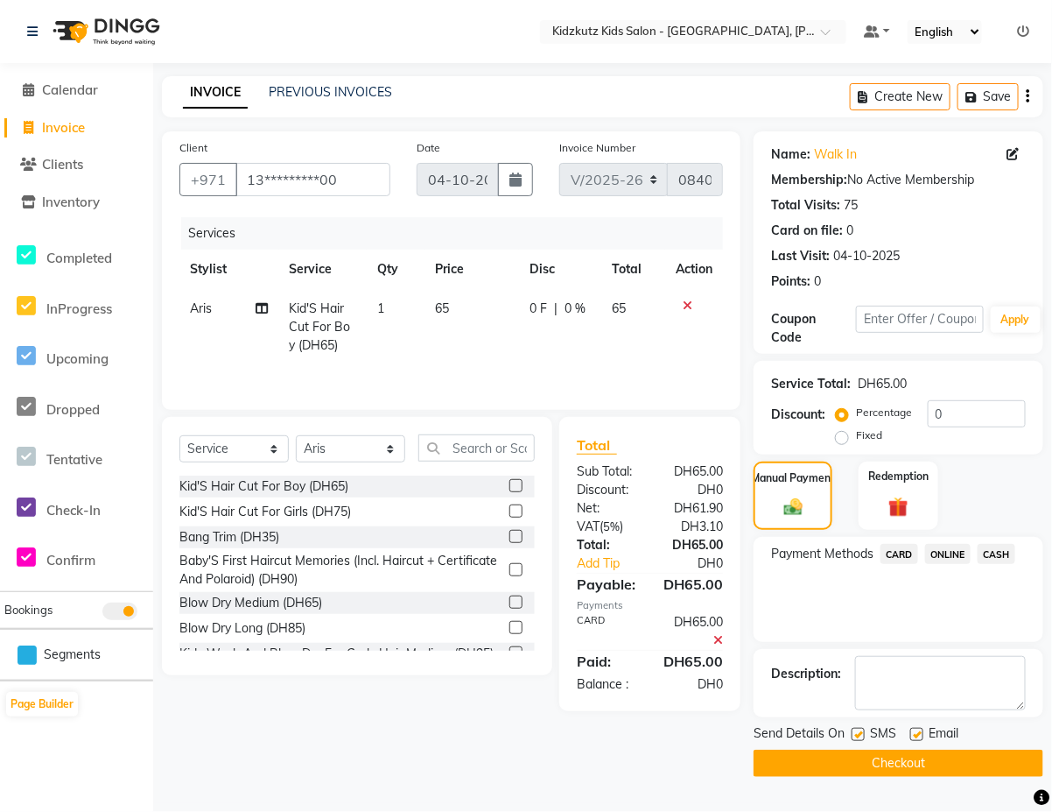
click at [895, 763] on button "Checkout" at bounding box center [899, 762] width 290 height 27
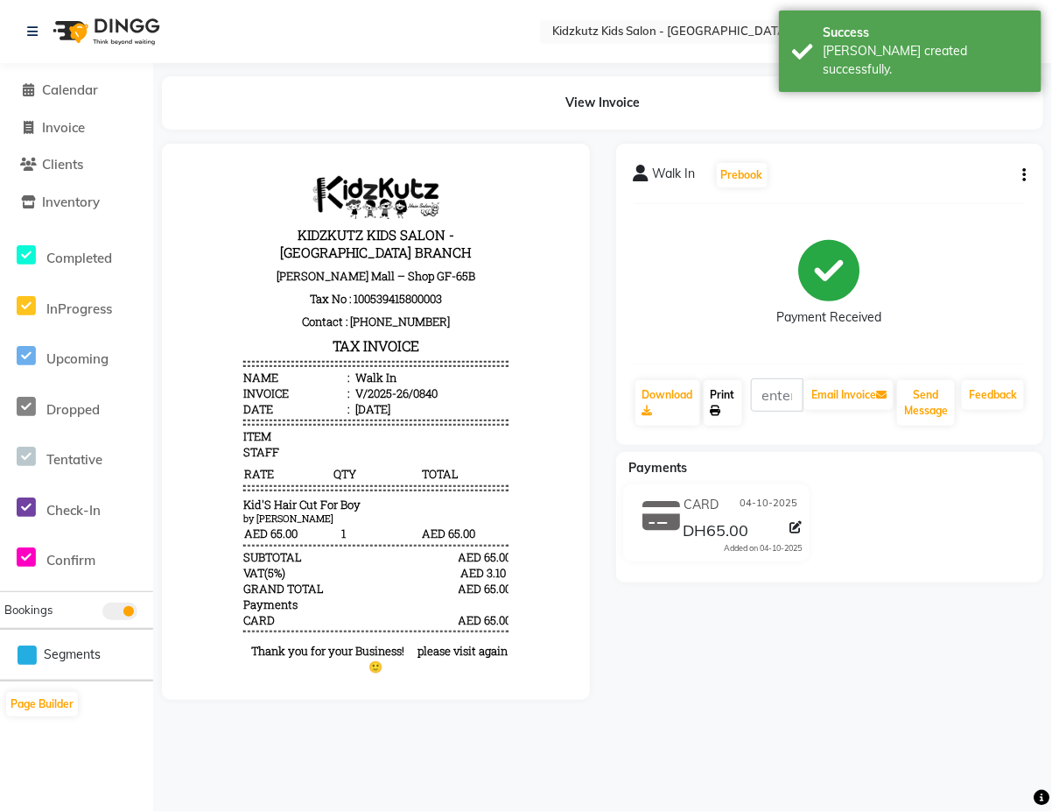
click at [731, 396] on link "Print" at bounding box center [723, 403] width 39 height 46
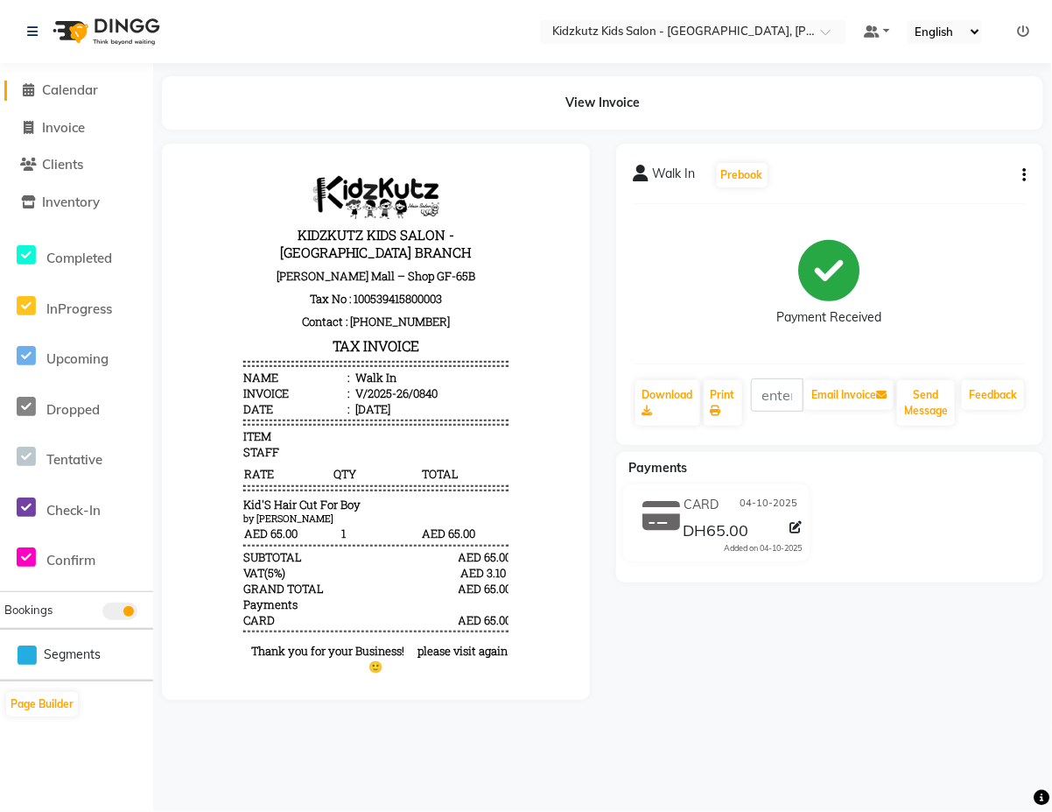
click at [89, 85] on span "Calendar" at bounding box center [70, 89] width 56 height 17
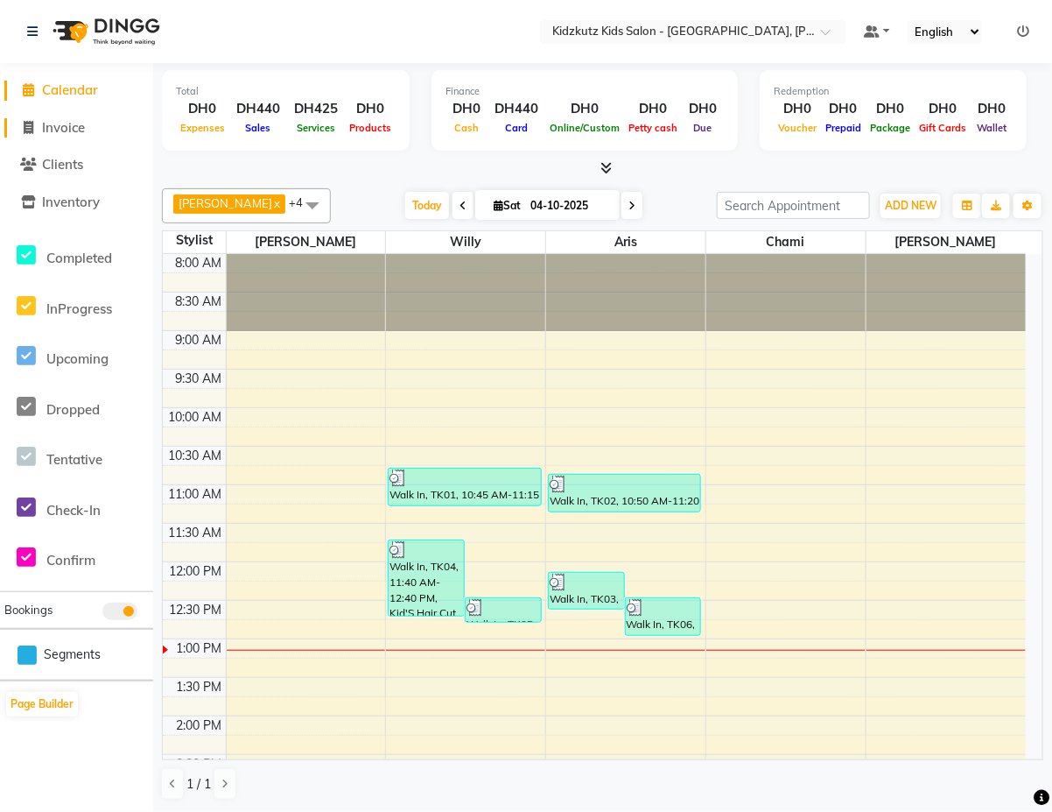
click at [81, 129] on span "Invoice" at bounding box center [63, 127] width 43 height 17
select select "service"
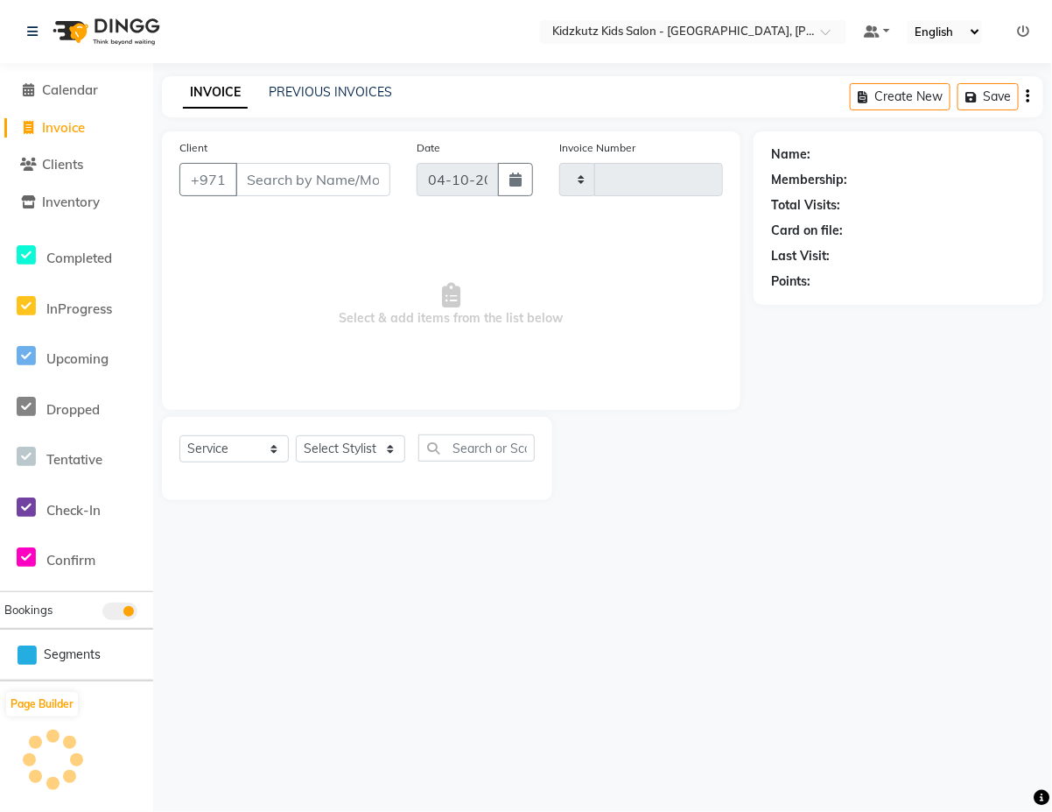
type input "0841"
select select "8554"
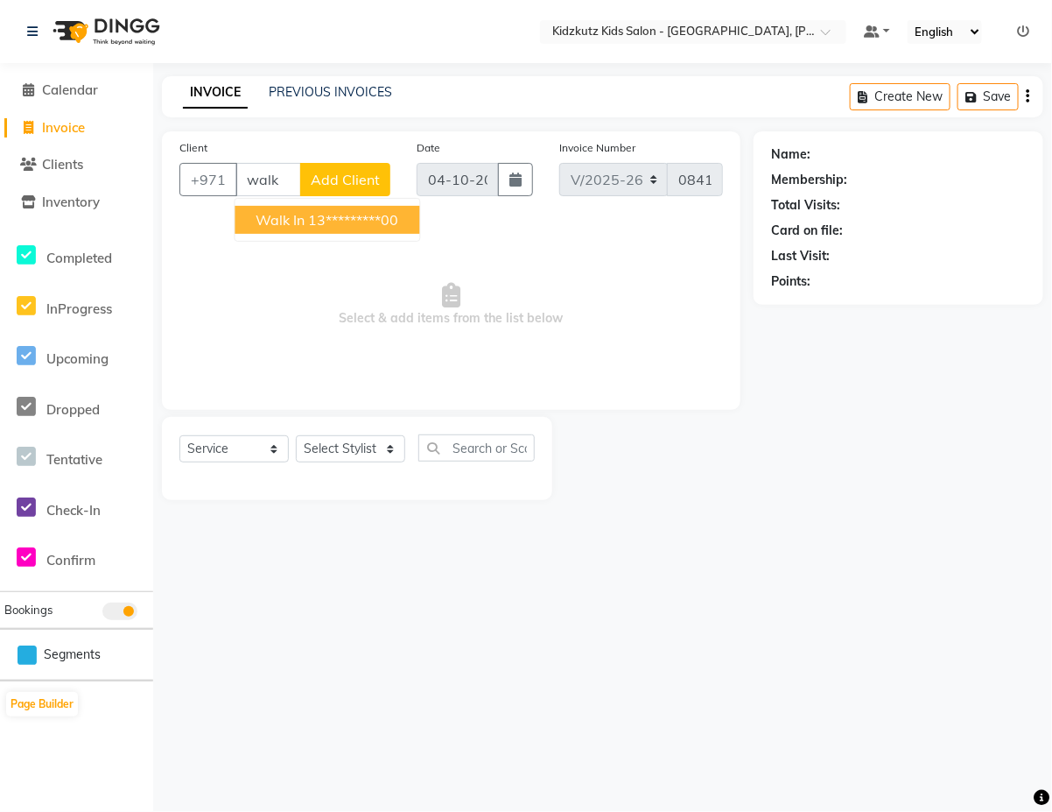
click at [385, 214] on ngb-highlight "13*********00" at bounding box center [354, 220] width 90 height 18
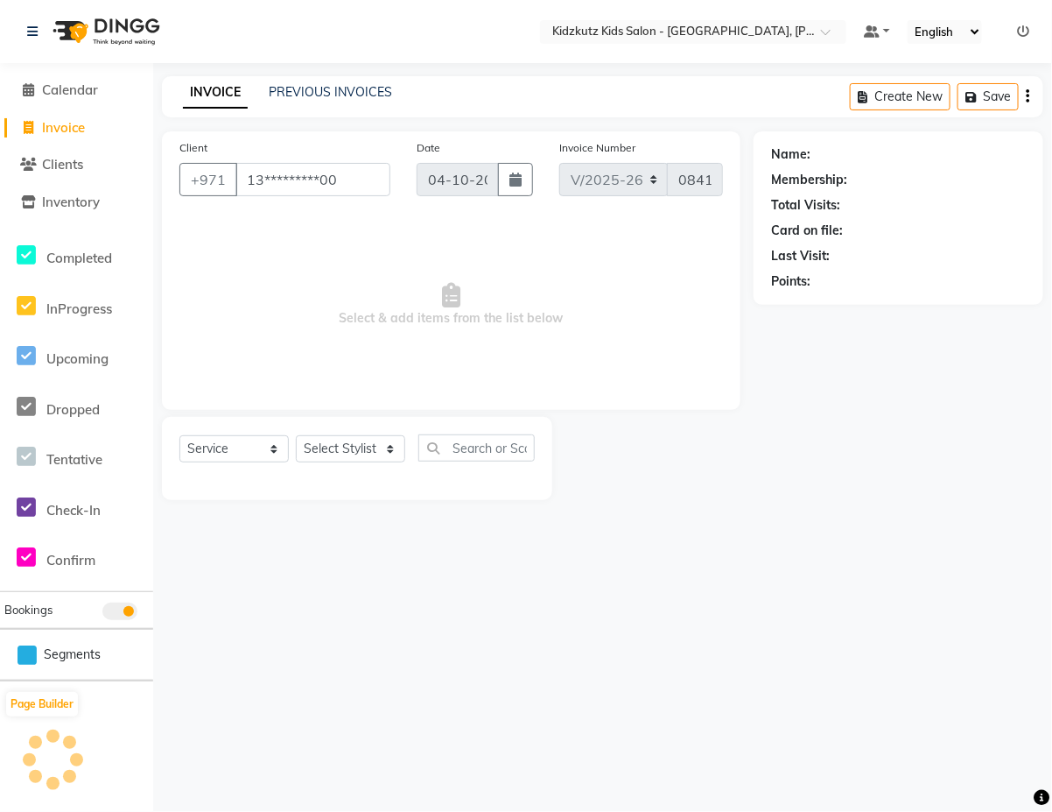
type input "13*********00"
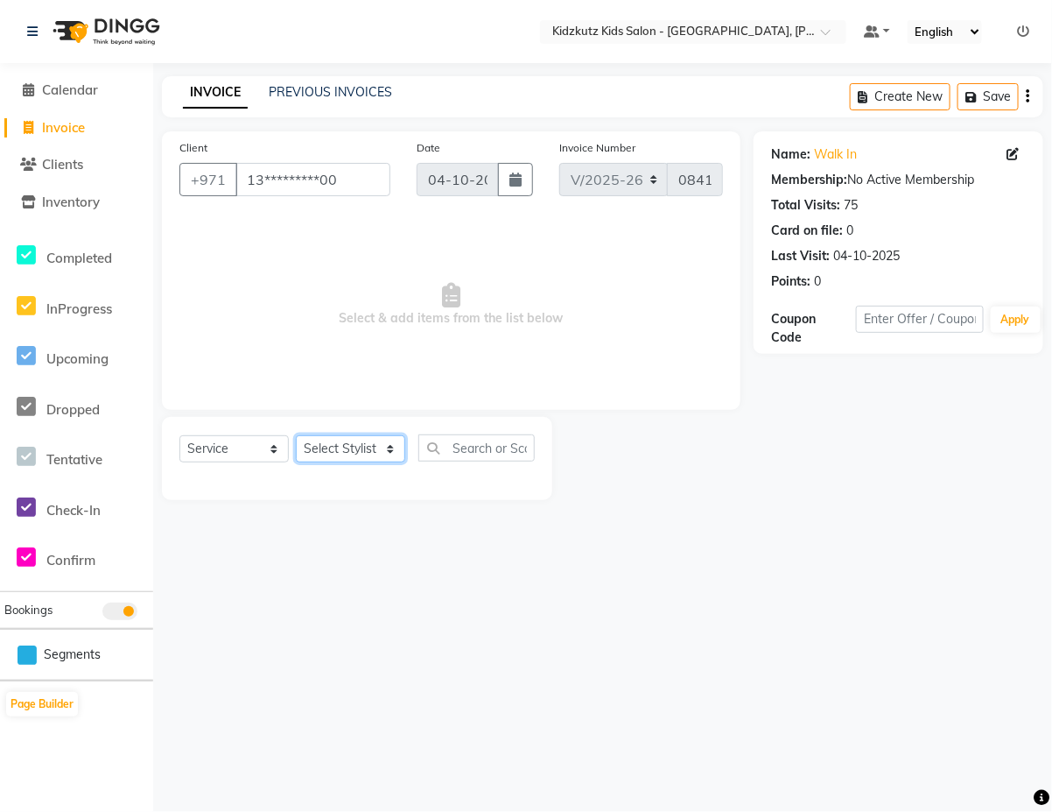
click at [398, 448] on select "Select Stylist Aris Barber6 Chami Mr. Marwan Sales [PERSON_NAME] [PERSON_NAME]" at bounding box center [350, 448] width 109 height 27
select select "84880"
click at [296, 435] on select "Select Stylist Aris Barber6 Chami Mr. Marwan Sales [PERSON_NAME] [PERSON_NAME]" at bounding box center [350, 448] width 109 height 27
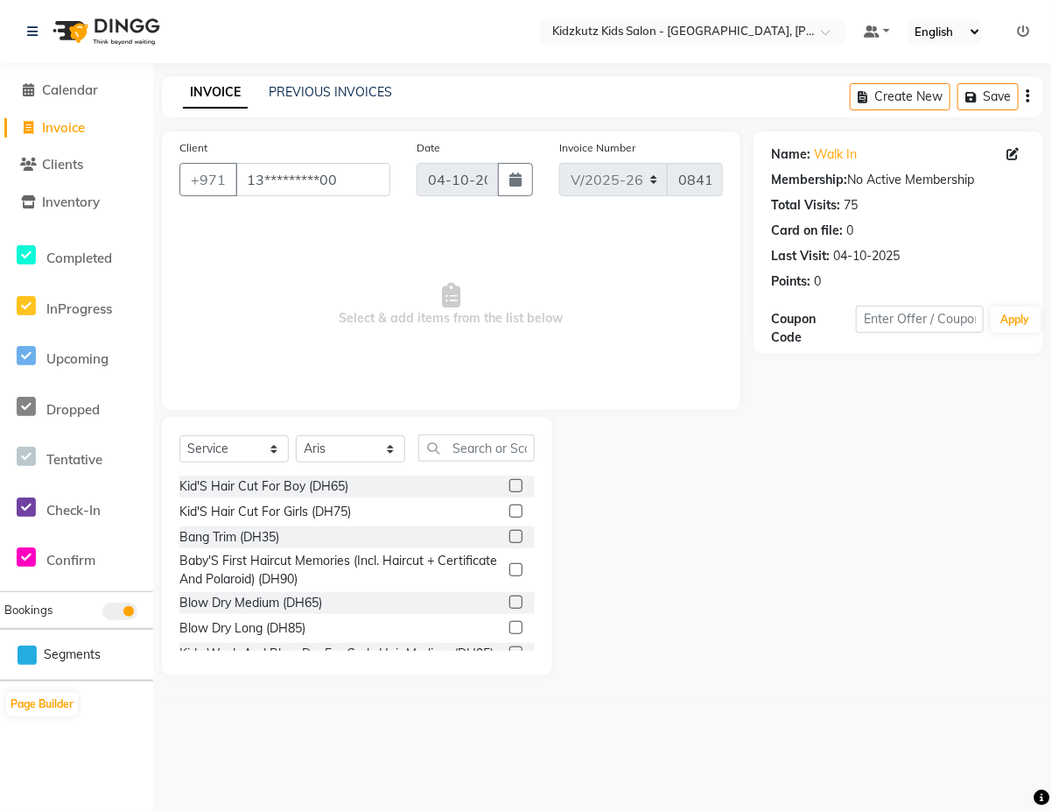
click at [509, 484] on label at bounding box center [515, 485] width 13 height 13
click at [509, 484] on input "checkbox" at bounding box center [514, 486] width 11 height 11
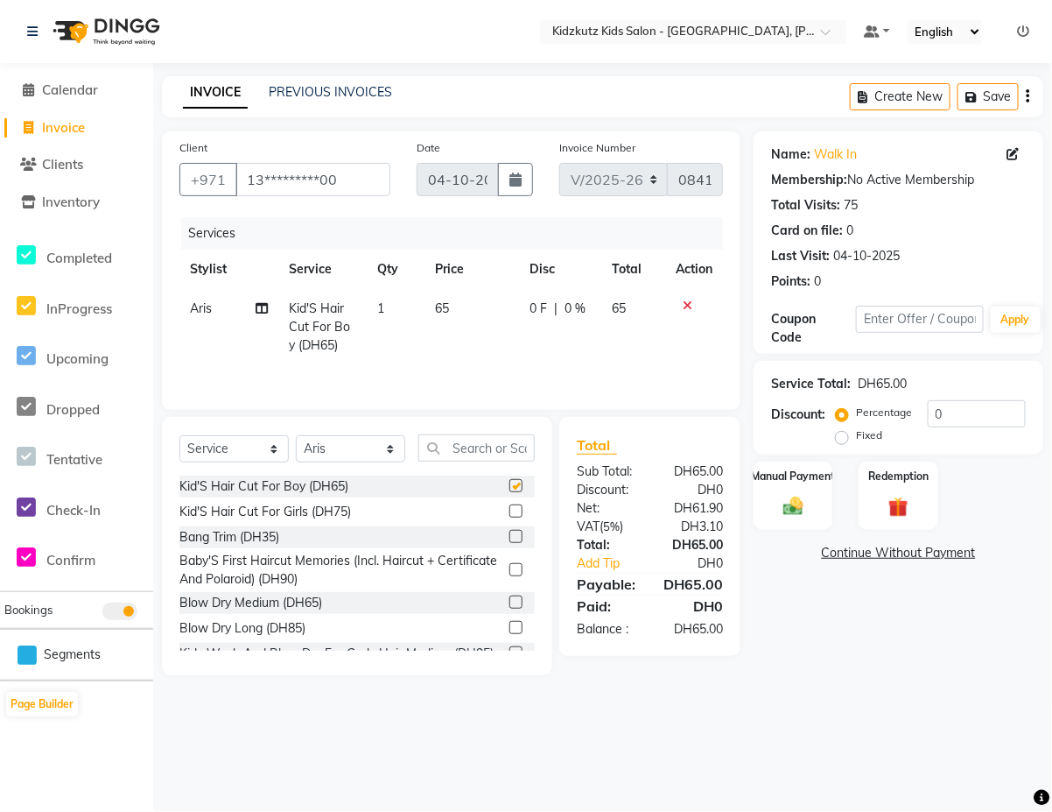
checkbox input "false"
click at [798, 495] on img at bounding box center [794, 506] width 34 height 25
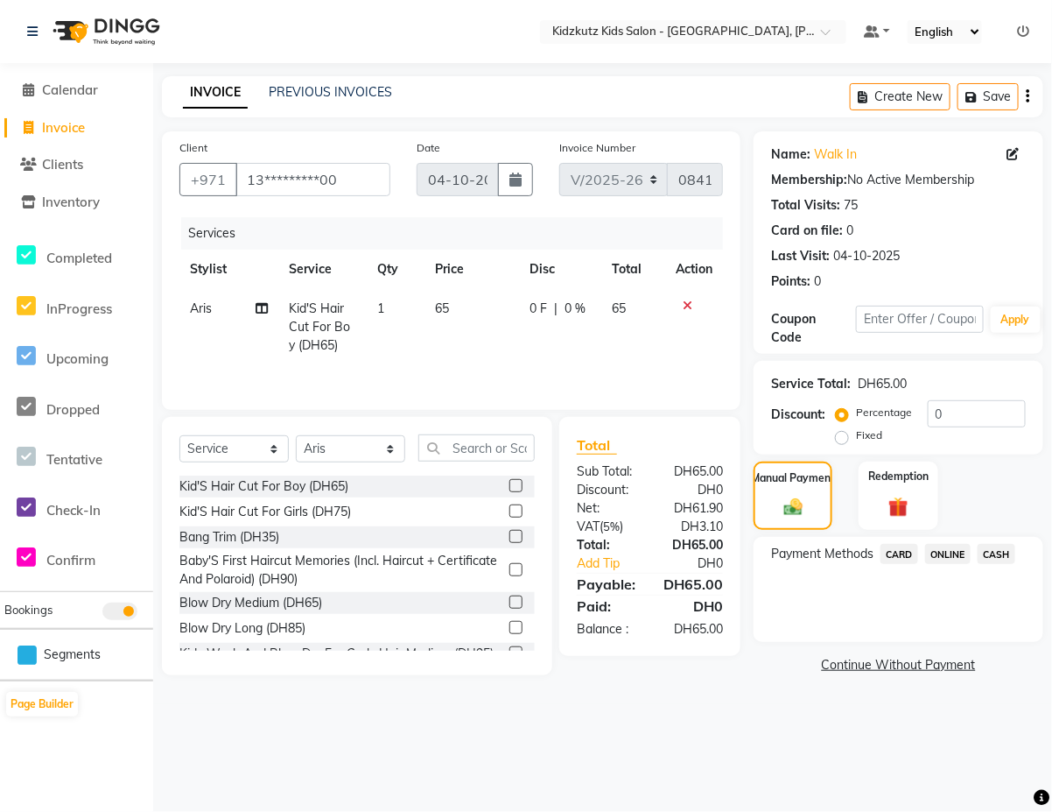
click at [899, 553] on span "CARD" at bounding box center [900, 554] width 38 height 20
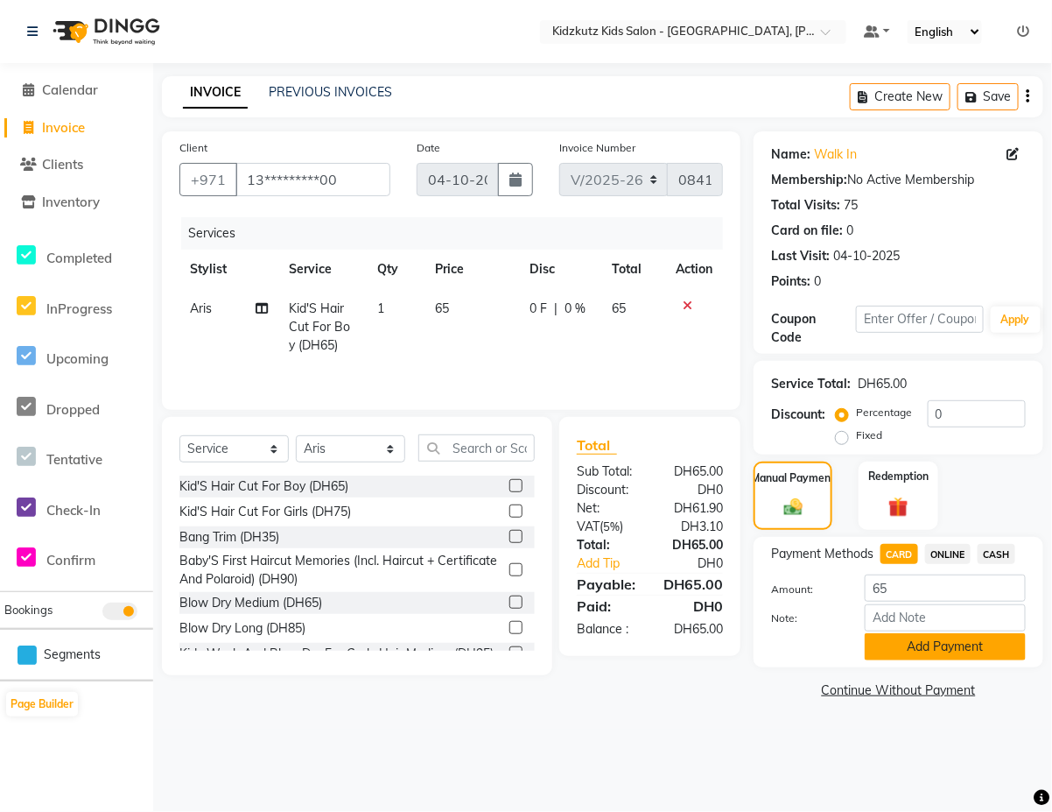
click at [946, 644] on button "Add Payment" at bounding box center [945, 646] width 161 height 27
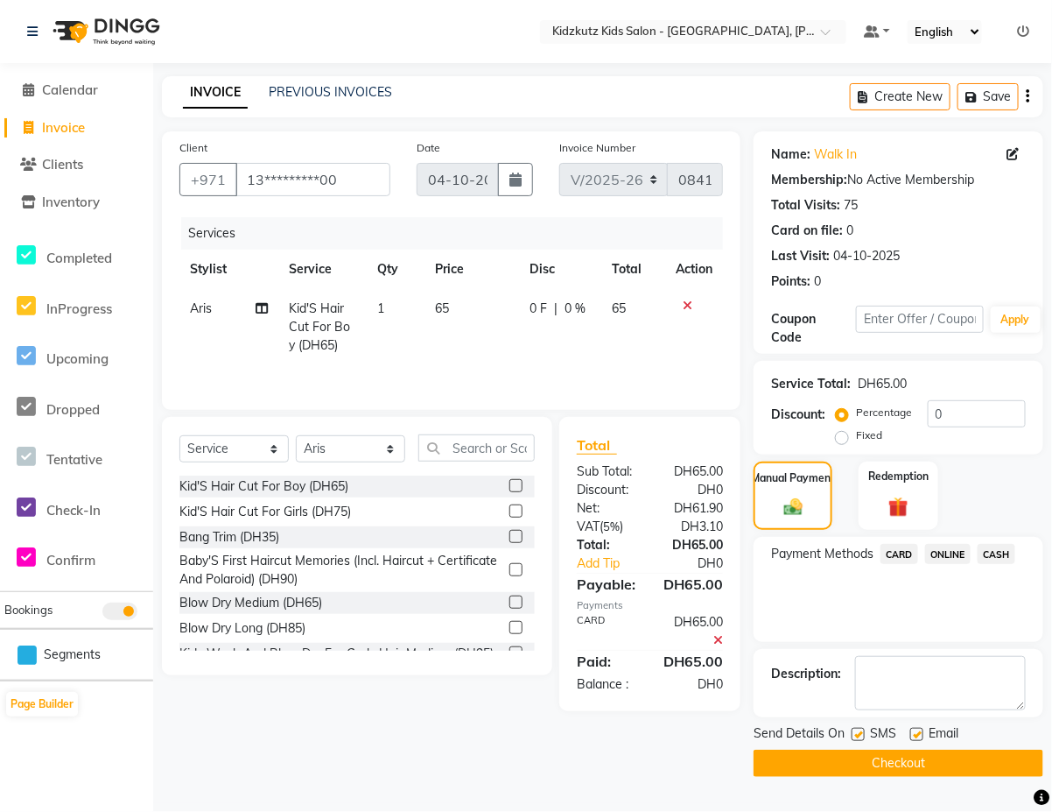
click at [915, 734] on label at bounding box center [916, 733] width 13 height 13
click at [915, 734] on input "checkbox" at bounding box center [915, 734] width 11 height 11
checkbox input "false"
click at [913, 767] on button "Checkout" at bounding box center [899, 762] width 290 height 27
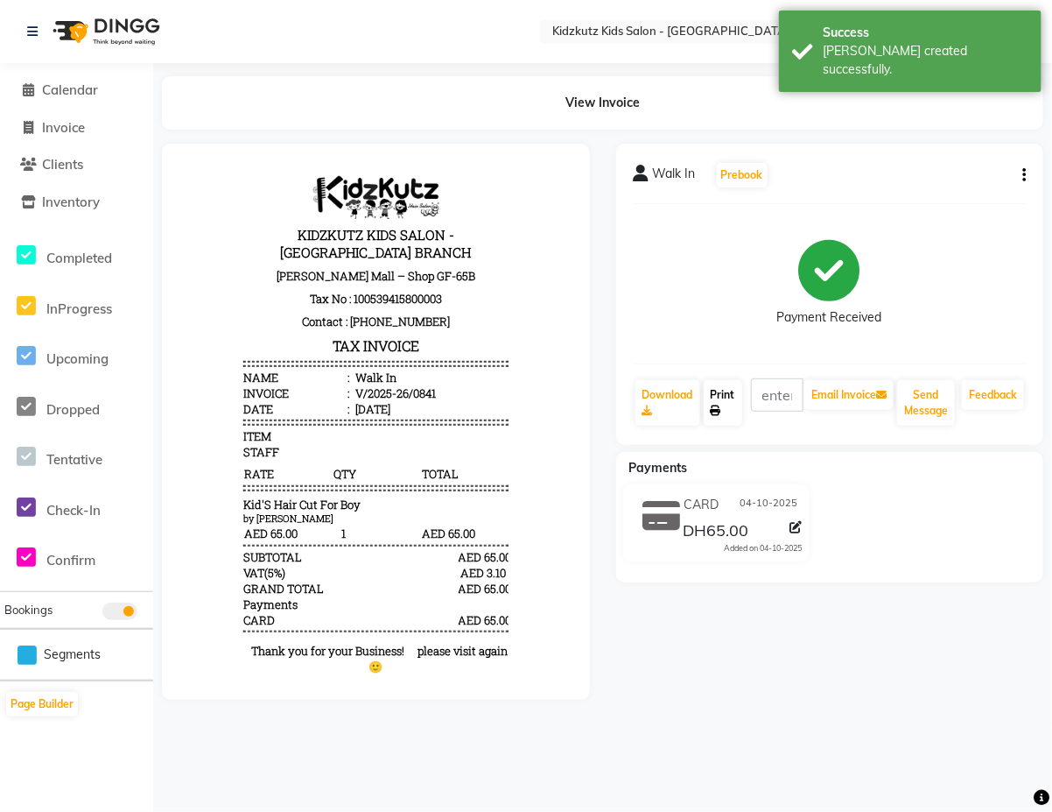
click at [725, 392] on link "Print" at bounding box center [723, 403] width 39 height 46
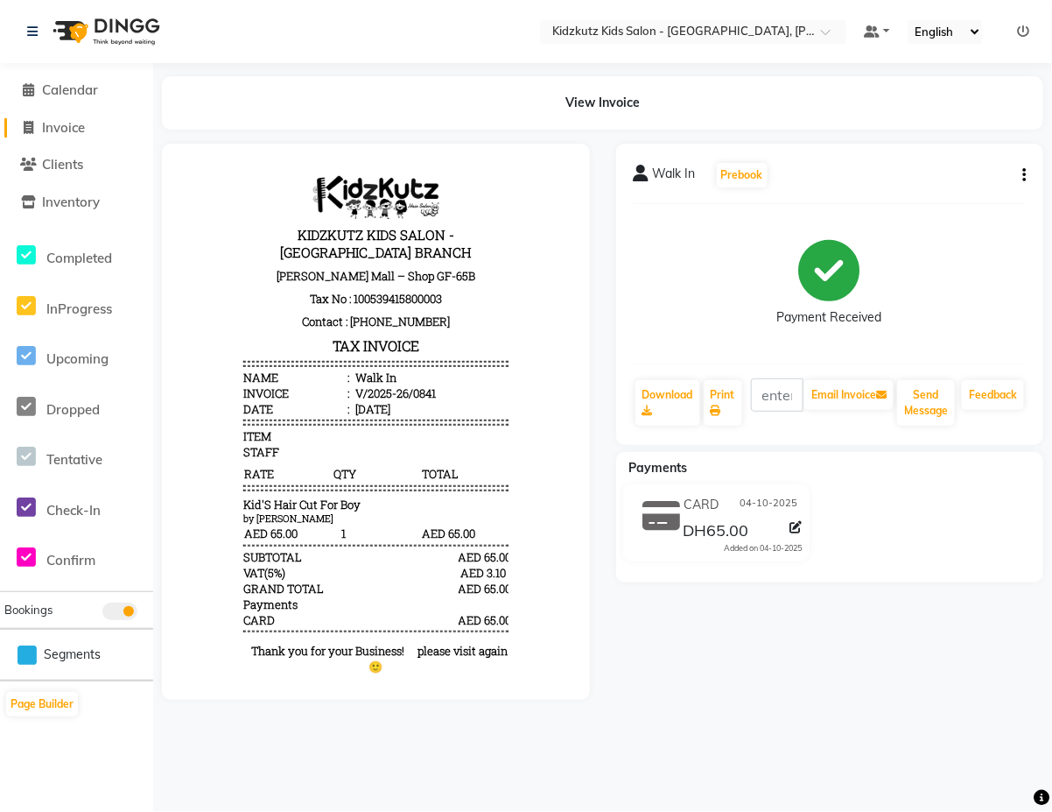
click at [84, 121] on span "Invoice" at bounding box center [63, 127] width 43 height 17
select select "service"
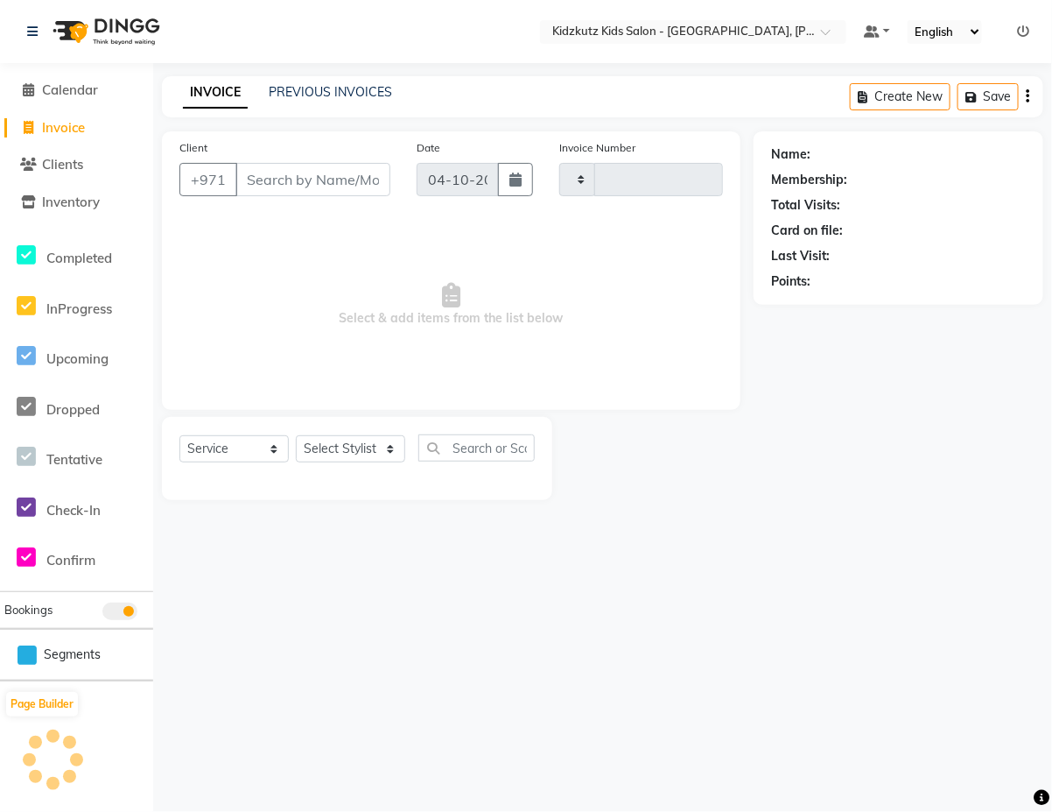
type input "0842"
select select "8554"
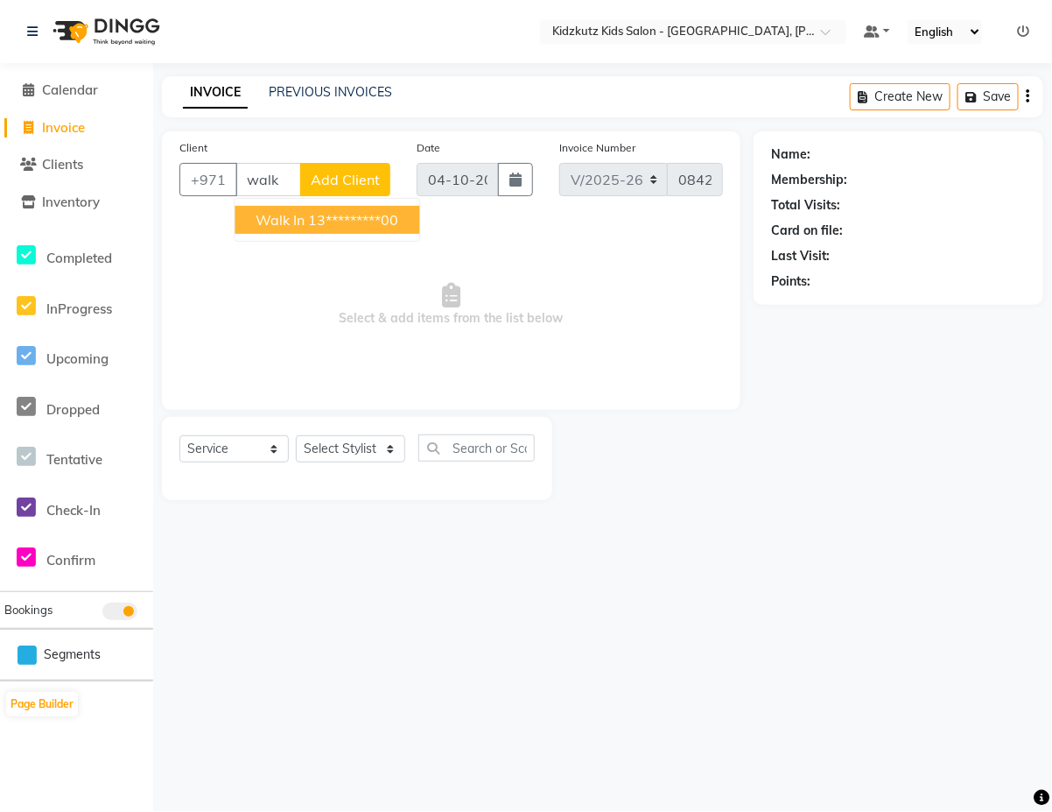
click at [391, 225] on ngb-highlight "13*********00" at bounding box center [354, 220] width 90 height 18
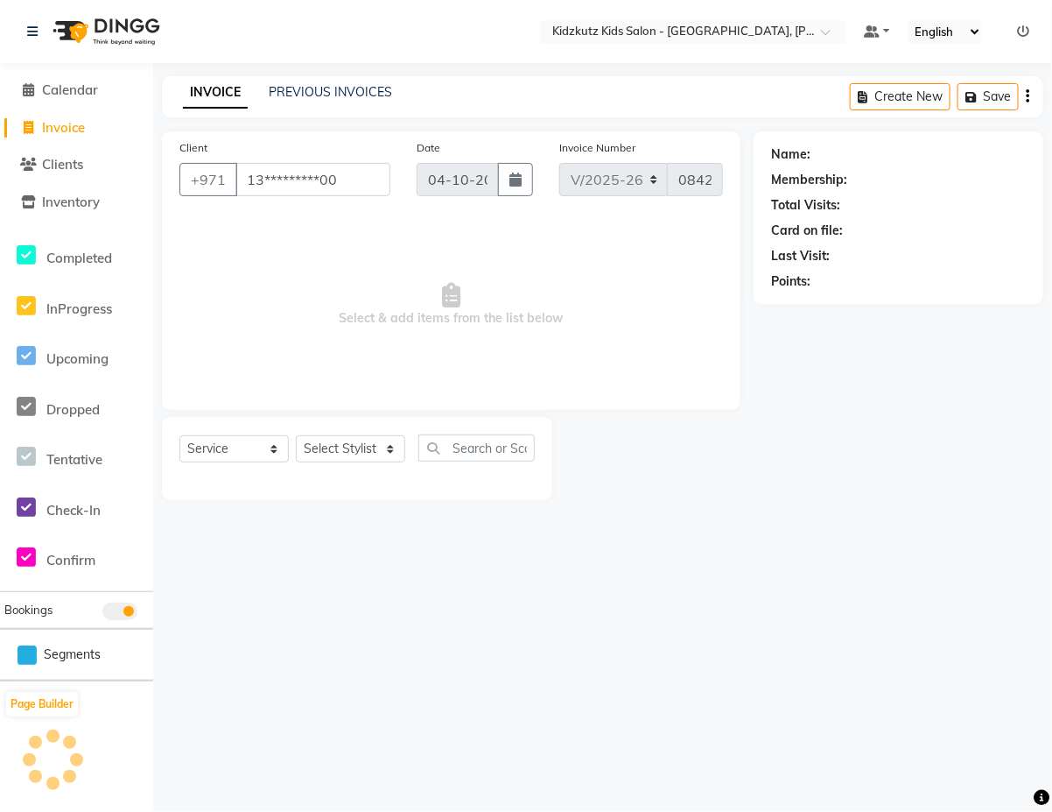
type input "13*********00"
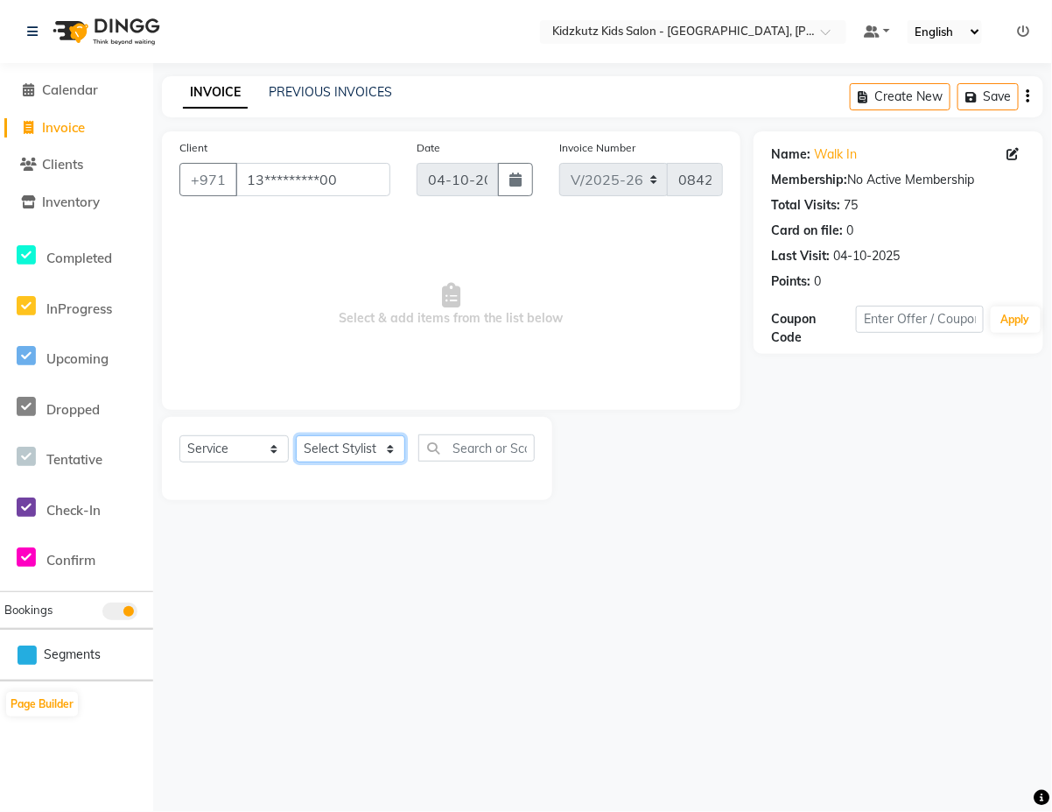
click at [397, 448] on select "Select Stylist Aris Barber6 Chami Mr. Marwan Sales [PERSON_NAME] [PERSON_NAME]" at bounding box center [350, 448] width 109 height 27
select select "84879"
click at [296, 435] on select "Select Stylist Aris Barber6 Chami Mr. Marwan Sales [PERSON_NAME] [PERSON_NAME]" at bounding box center [350, 448] width 109 height 27
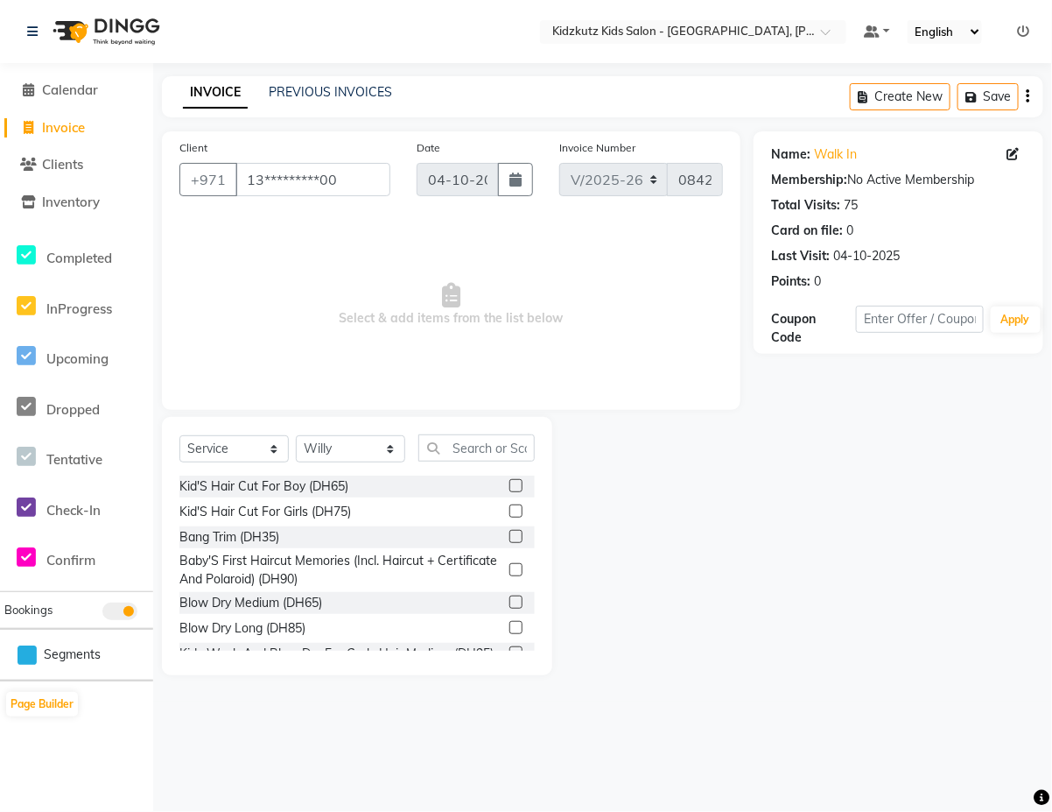
click at [509, 484] on label at bounding box center [515, 485] width 13 height 13
click at [509, 484] on input "checkbox" at bounding box center [514, 486] width 11 height 11
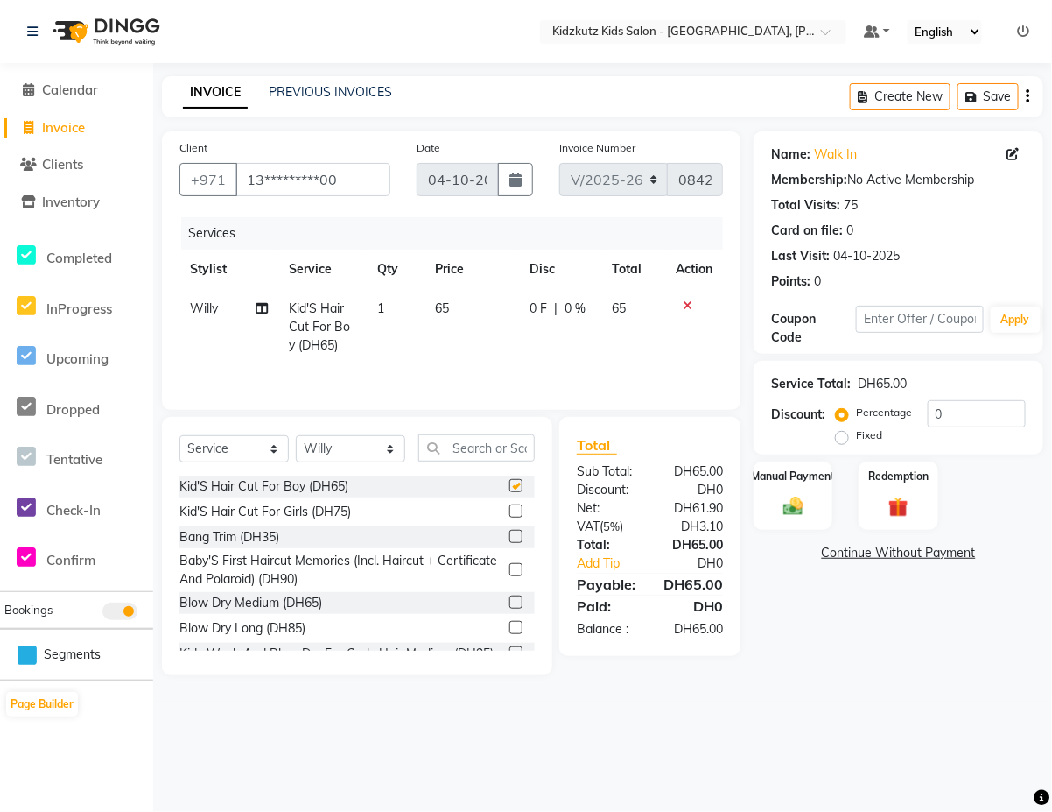
checkbox input "false"
click at [799, 496] on img at bounding box center [794, 506] width 34 height 25
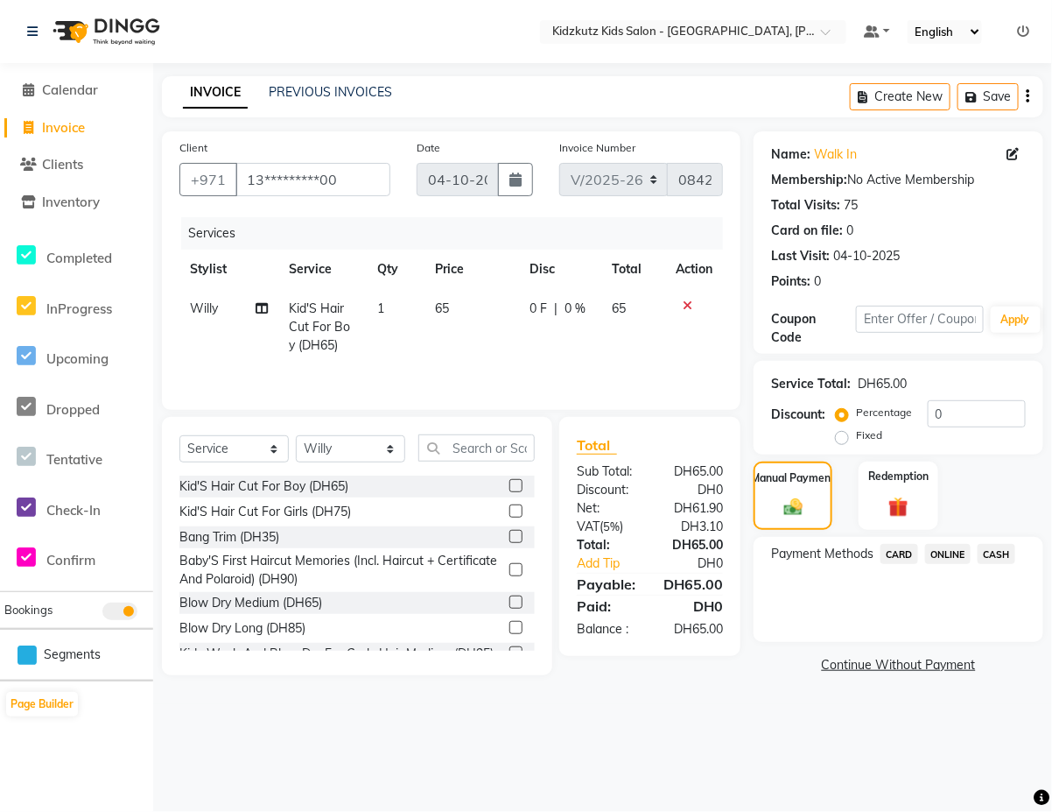
click at [900, 550] on span "CARD" at bounding box center [900, 554] width 38 height 20
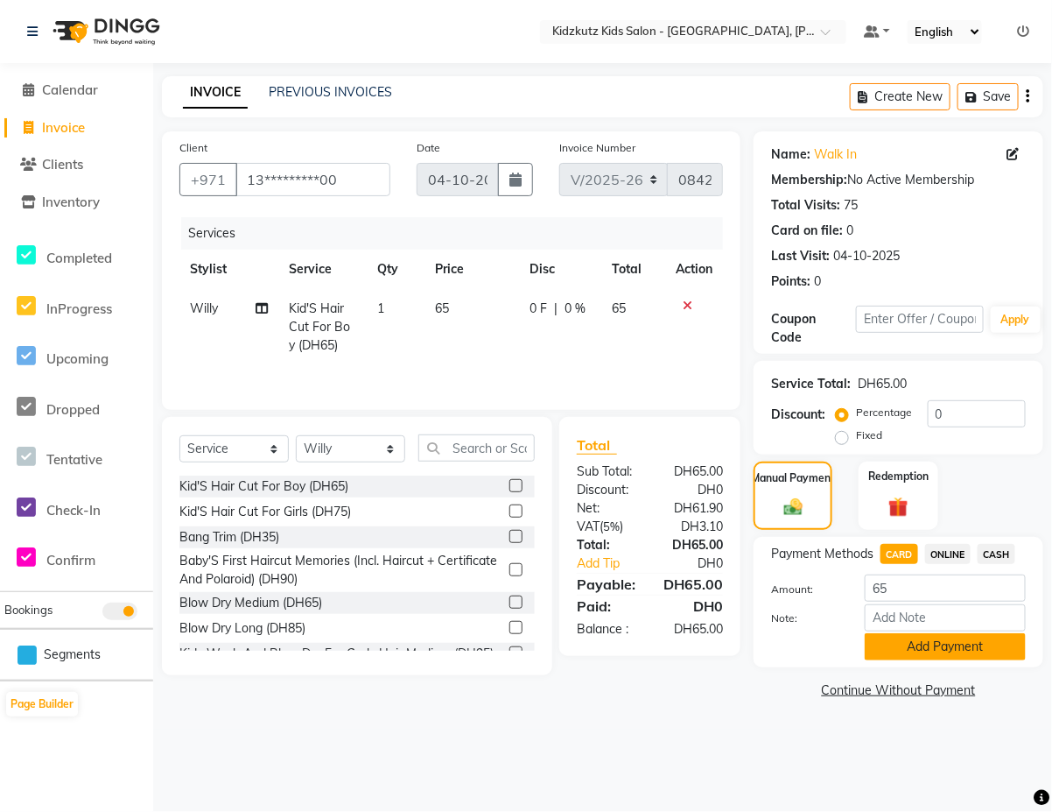
click at [928, 644] on button "Add Payment" at bounding box center [945, 646] width 161 height 27
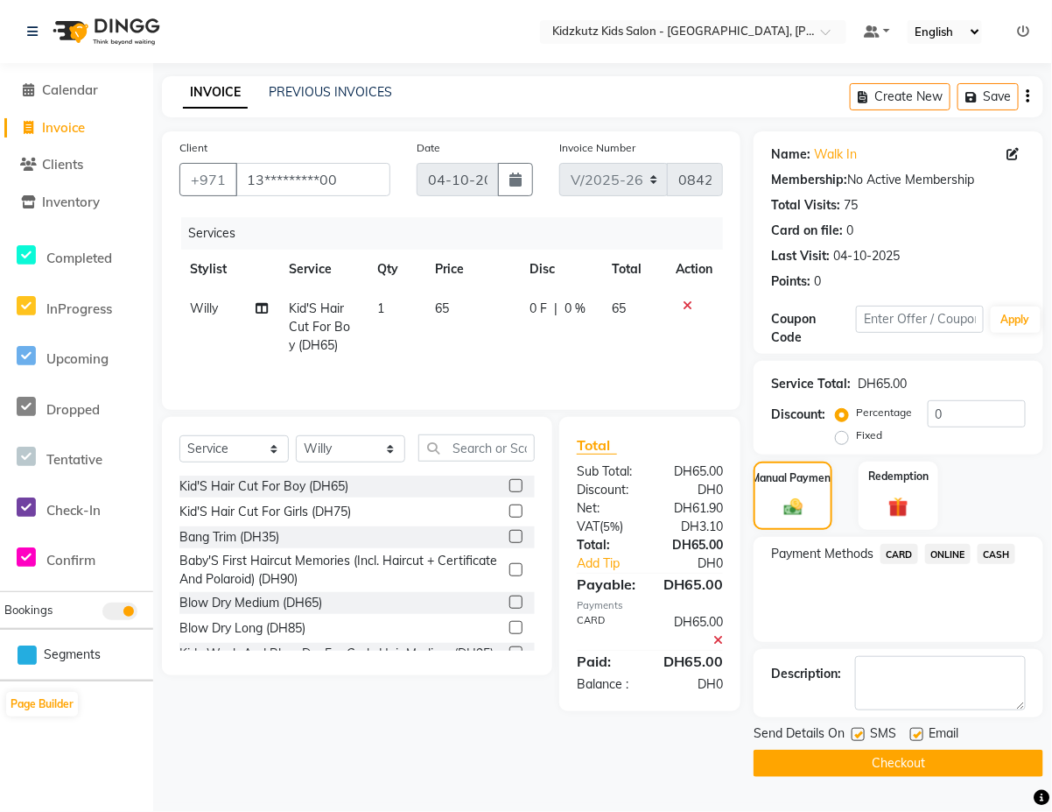
click at [910, 755] on button "Checkout" at bounding box center [899, 762] width 290 height 27
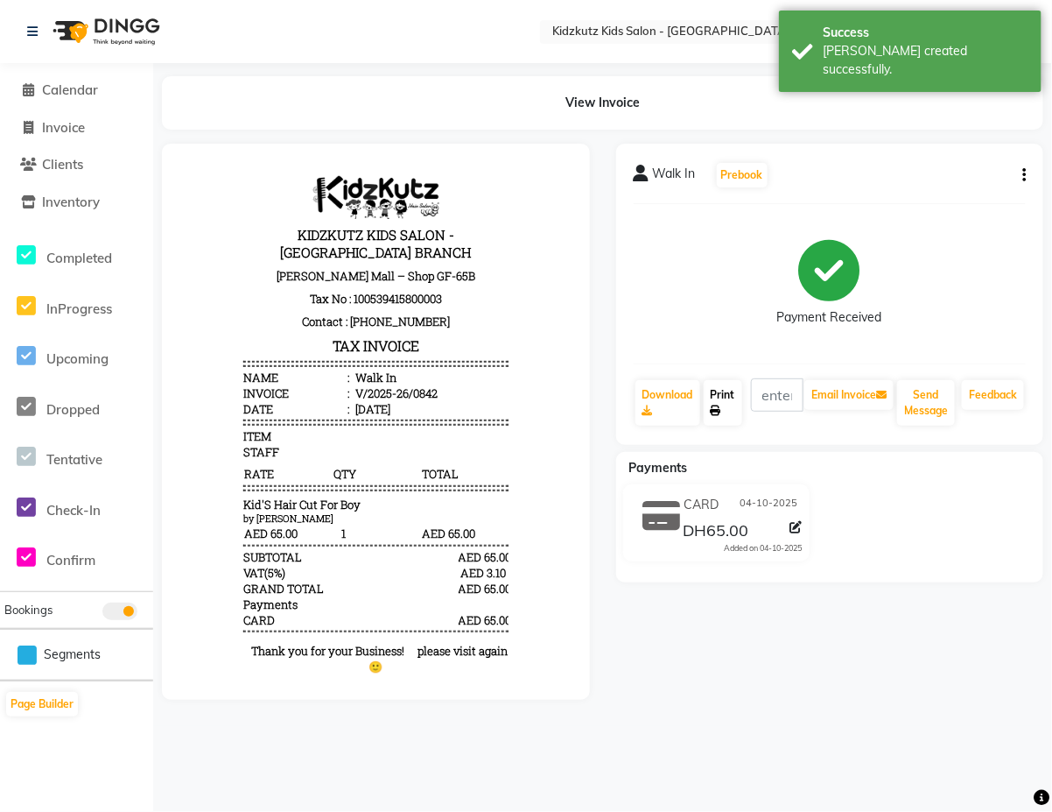
click at [723, 396] on link "Print" at bounding box center [723, 403] width 39 height 46
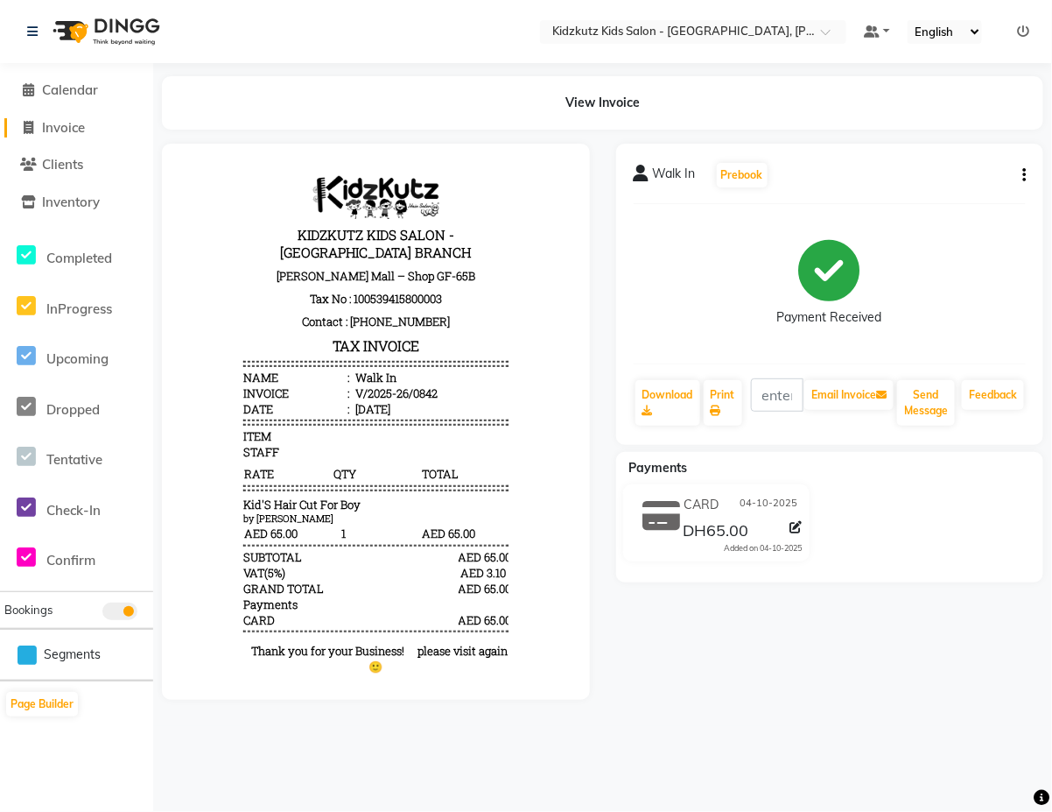
click at [81, 136] on link "Invoice" at bounding box center [76, 128] width 144 height 20
select select "service"
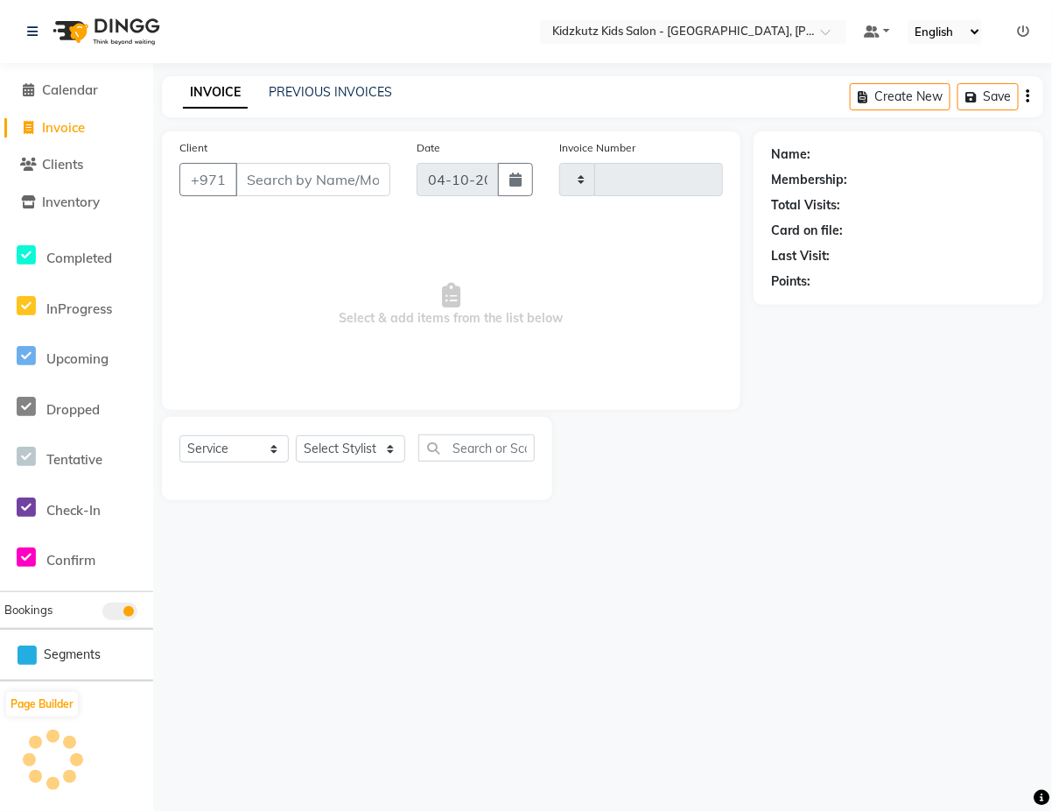
type input "0843"
select select "8554"
click at [308, 182] on input "Client" at bounding box center [312, 179] width 155 height 33
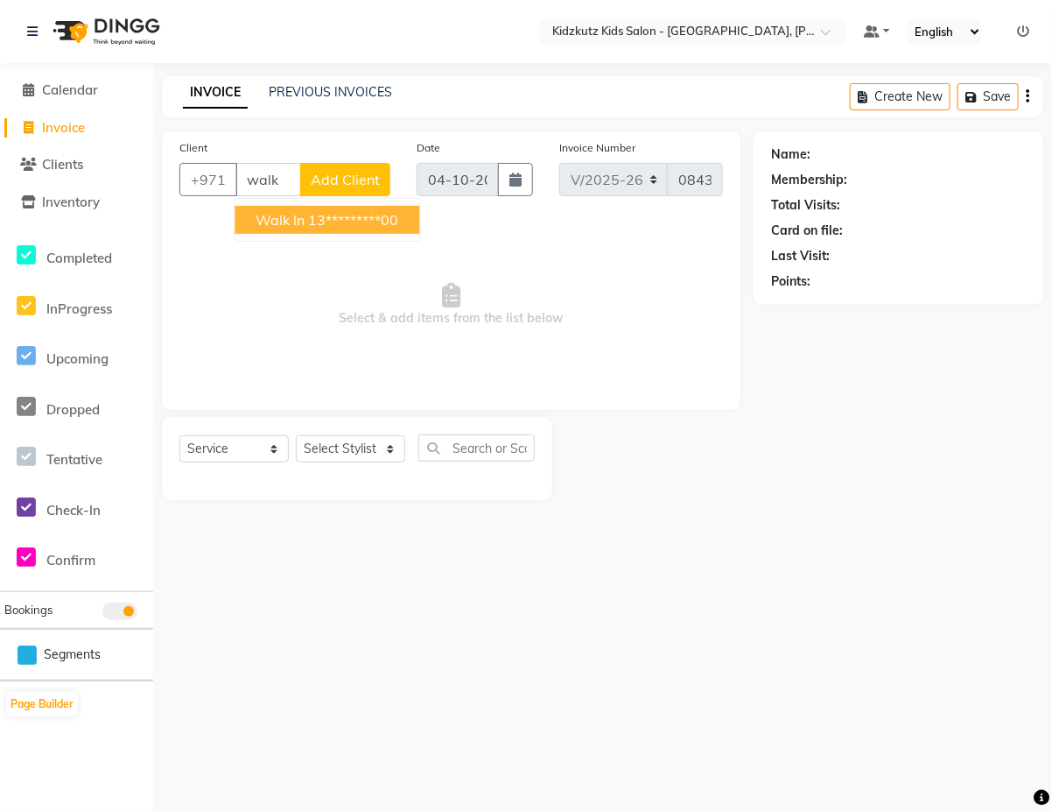
click at [395, 228] on ngb-highlight "13*********00" at bounding box center [354, 220] width 90 height 18
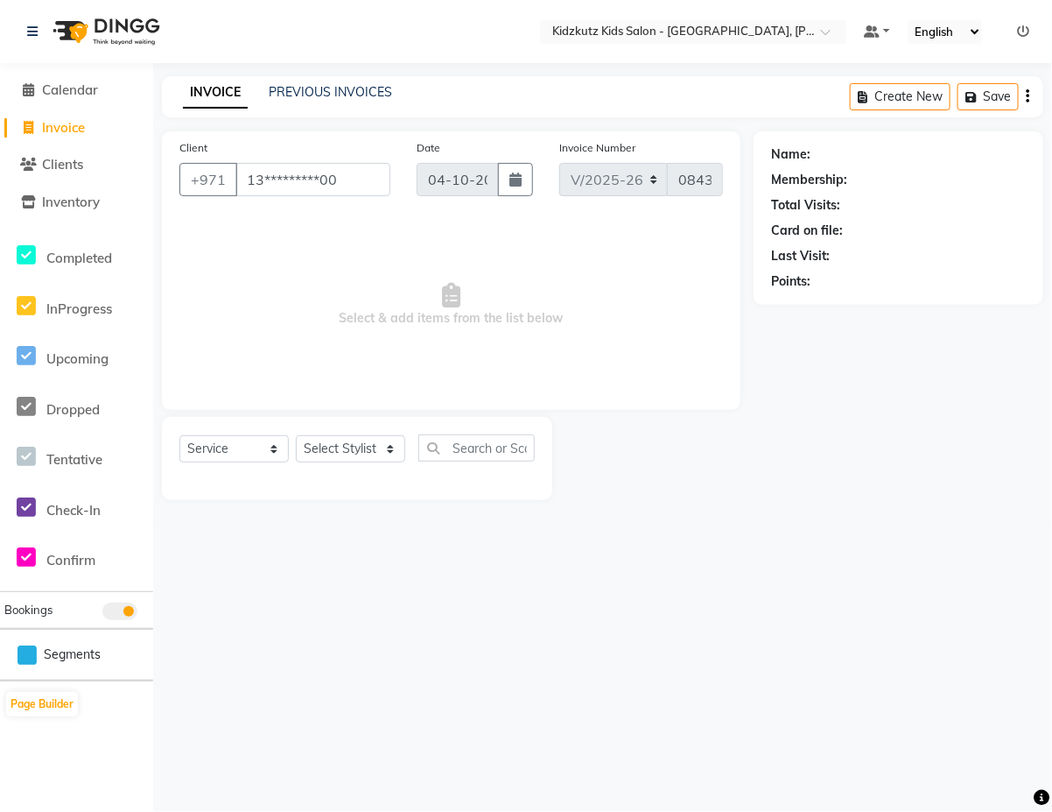
type input "13*********00"
click at [381, 456] on select "Select Stylist Aris Barber6 Chami Mr. Marwan Sales [PERSON_NAME] [PERSON_NAME]" at bounding box center [350, 448] width 109 height 27
select select "84879"
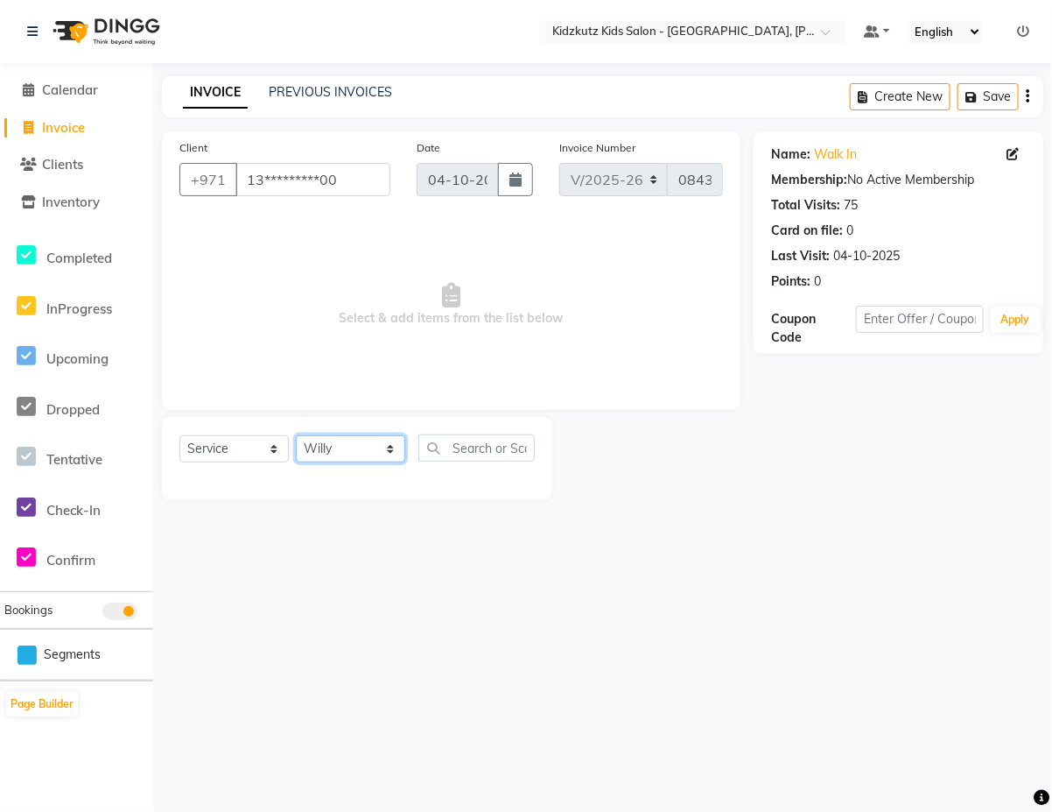
click at [296, 435] on select "Select Stylist Aris Barber6 Chami Mr. Marwan Sales [PERSON_NAME] [PERSON_NAME]" at bounding box center [350, 448] width 109 height 27
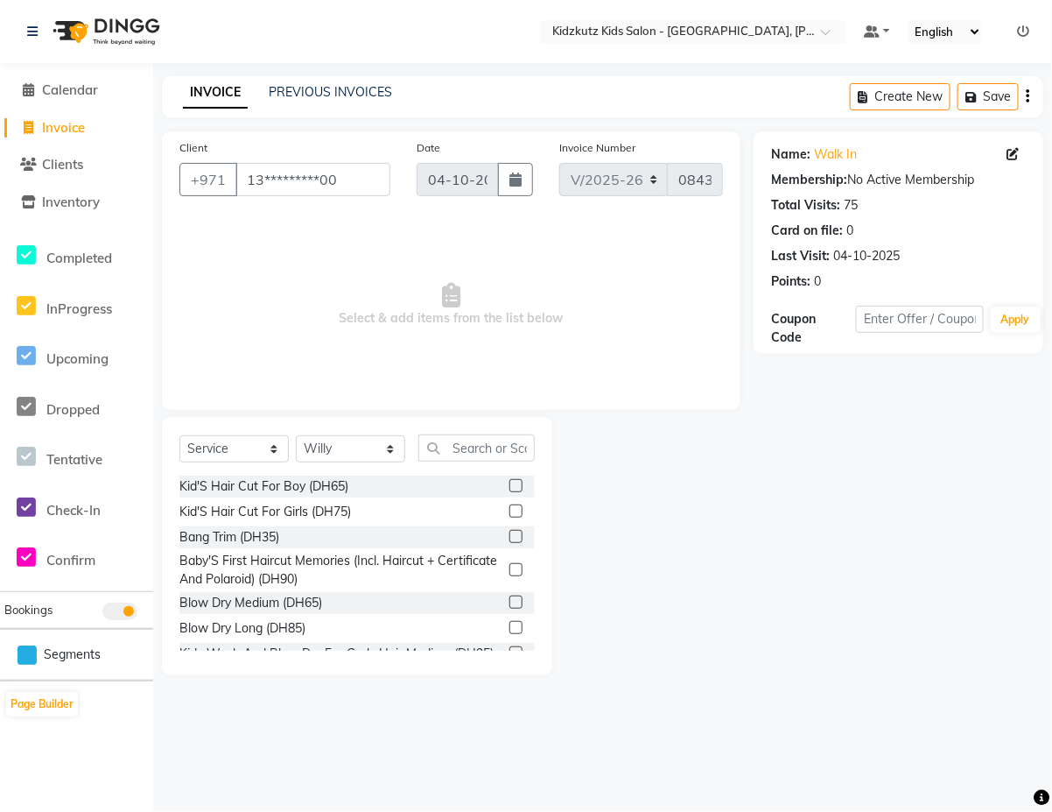
click at [509, 484] on label at bounding box center [515, 485] width 13 height 13
click at [509, 484] on input "checkbox" at bounding box center [514, 486] width 11 height 11
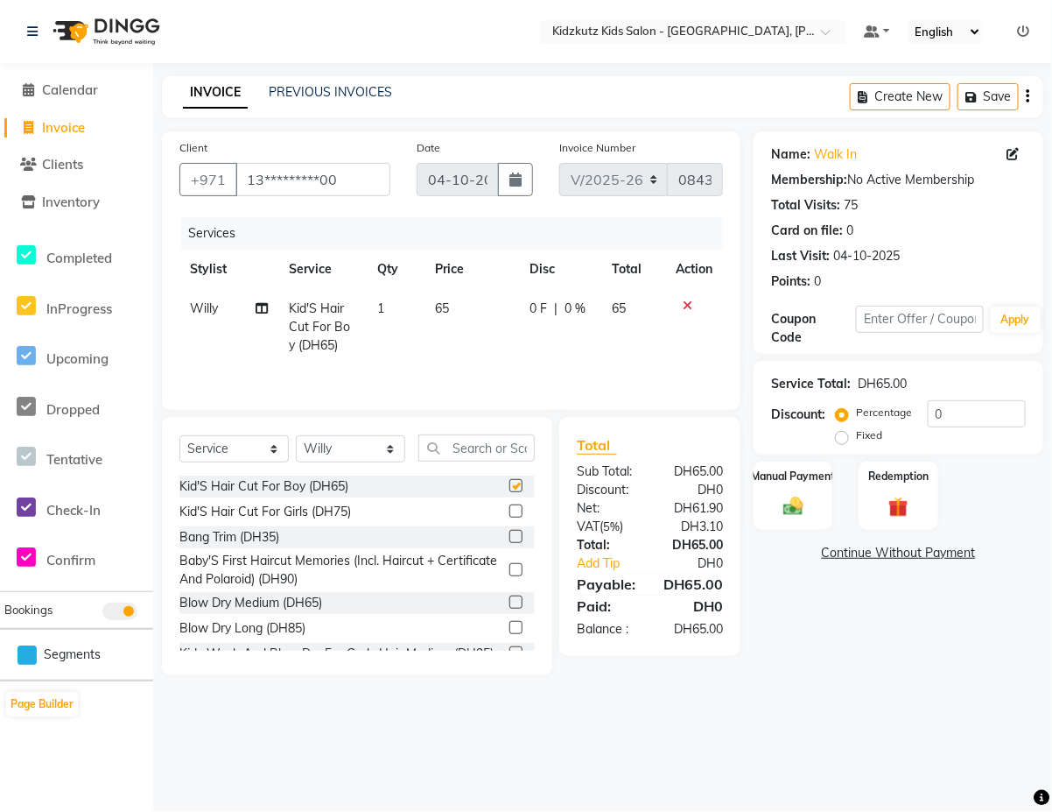
checkbox input "false"
click at [804, 488] on div "Manual Payment" at bounding box center [794, 496] width 82 height 72
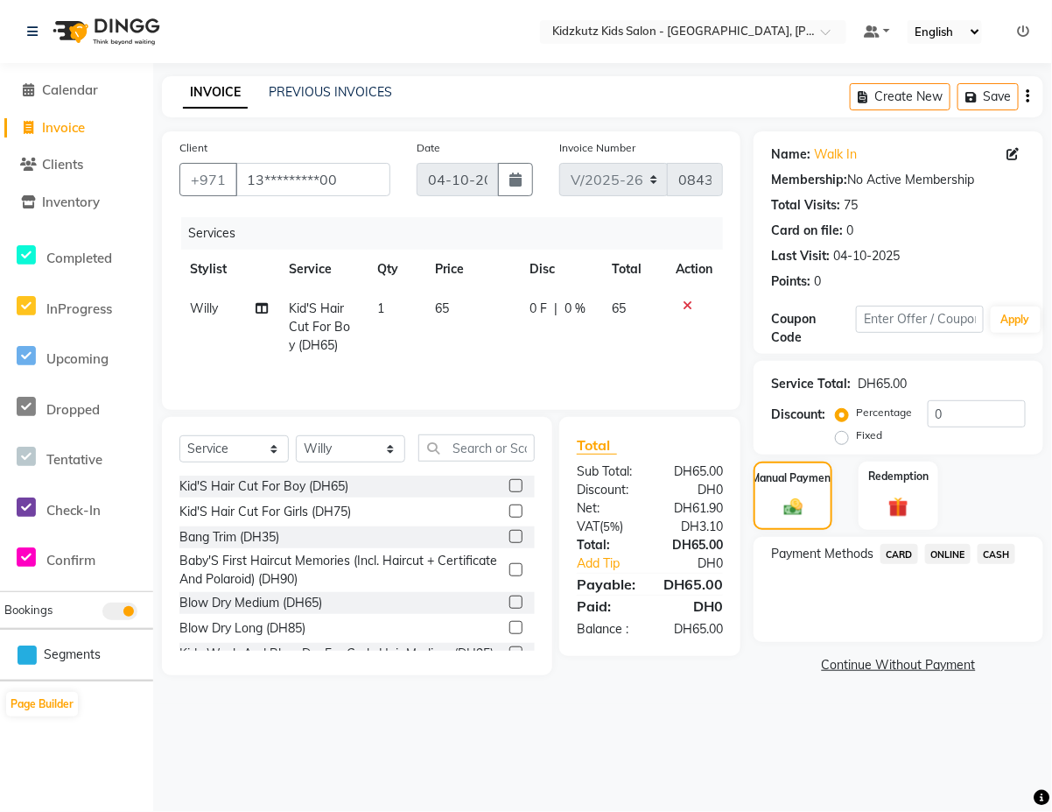
click at [906, 553] on span "CARD" at bounding box center [900, 554] width 38 height 20
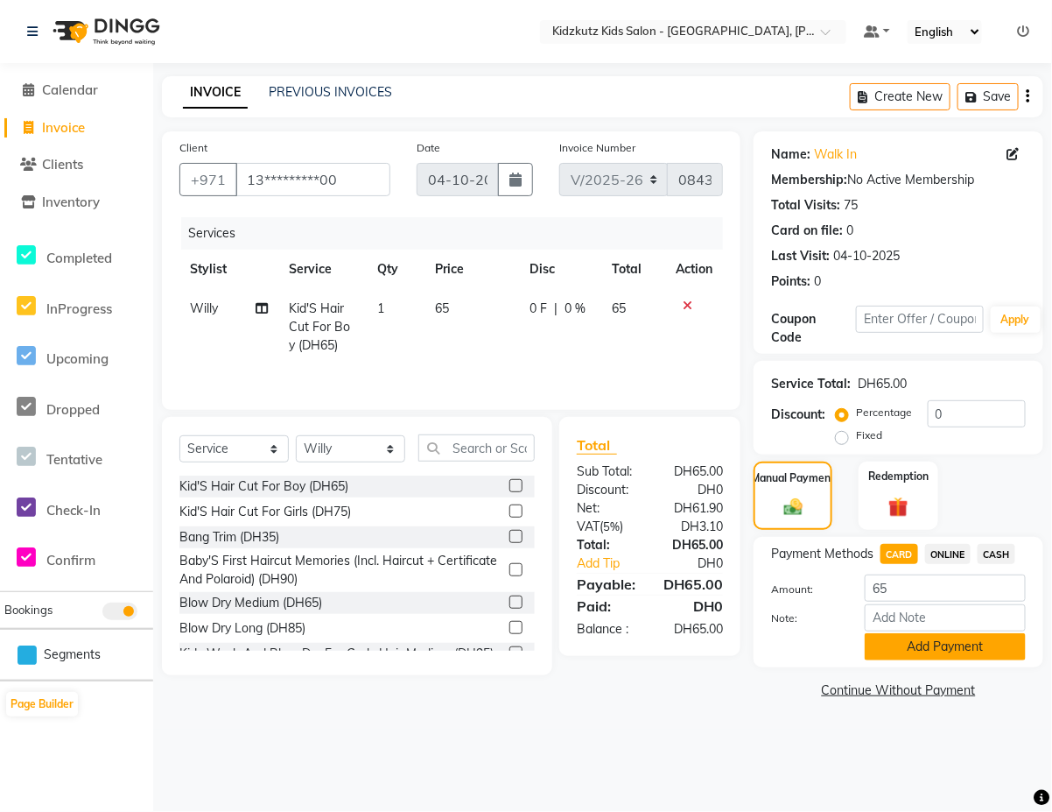
click at [956, 644] on button "Add Payment" at bounding box center [945, 646] width 161 height 27
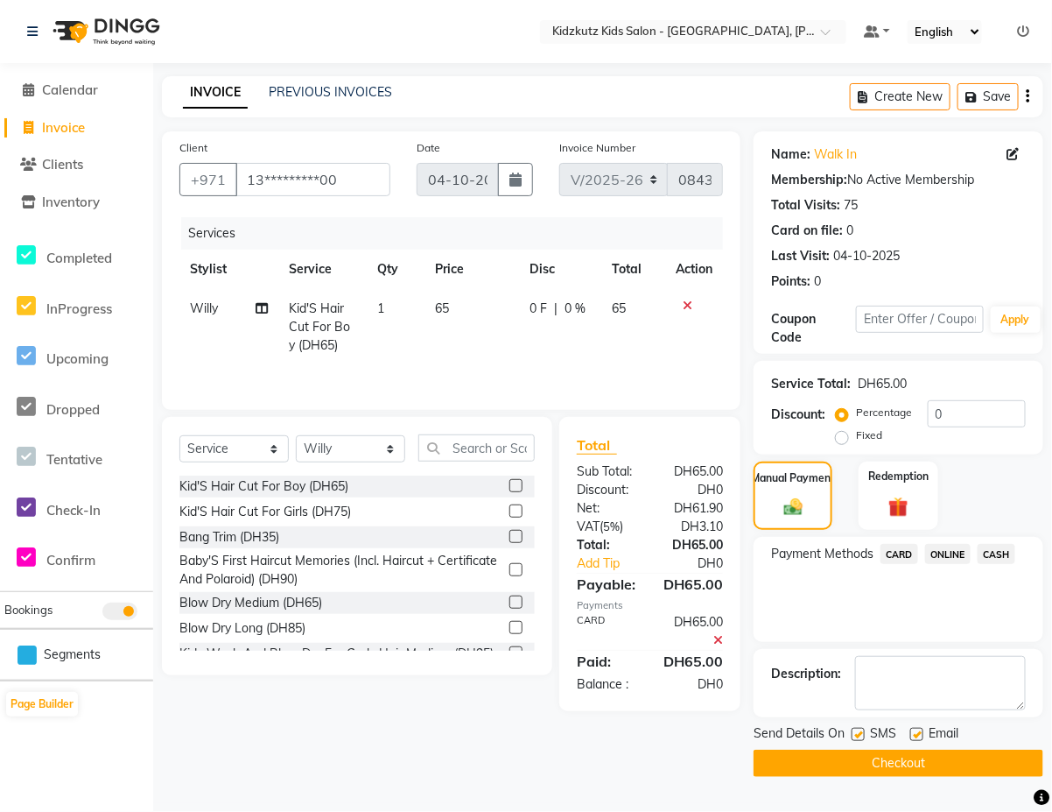
click at [963, 759] on button "Checkout" at bounding box center [899, 762] width 290 height 27
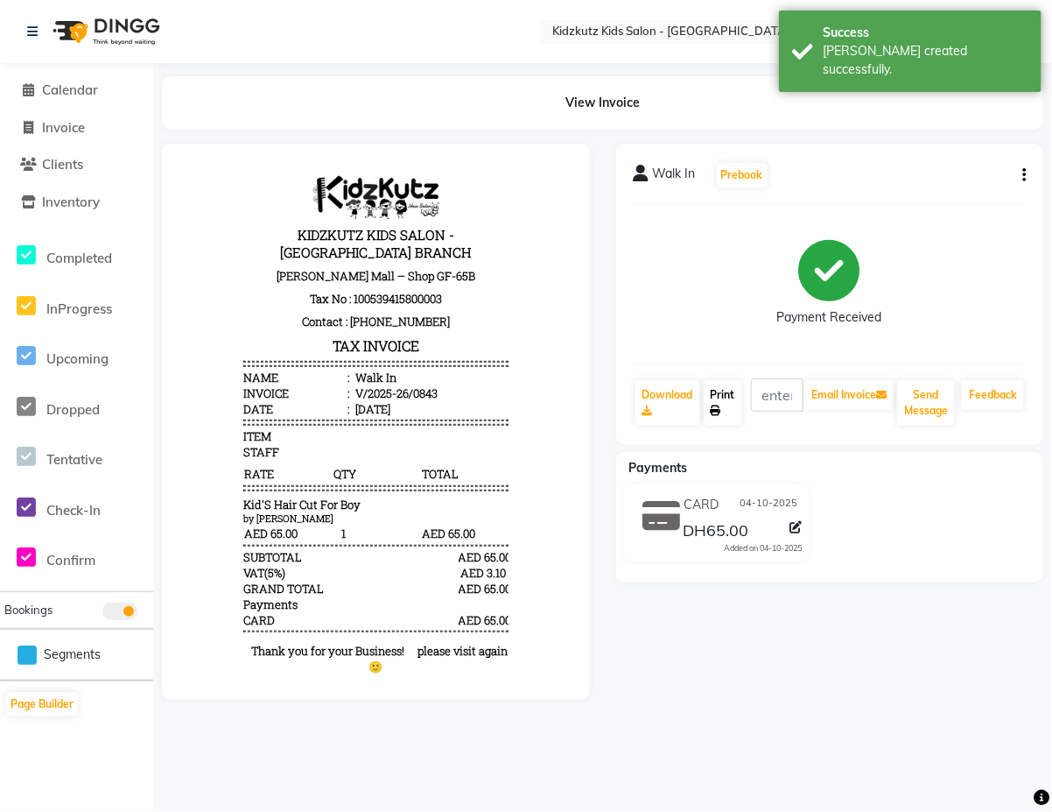
click at [728, 394] on link "Print" at bounding box center [723, 403] width 39 height 46
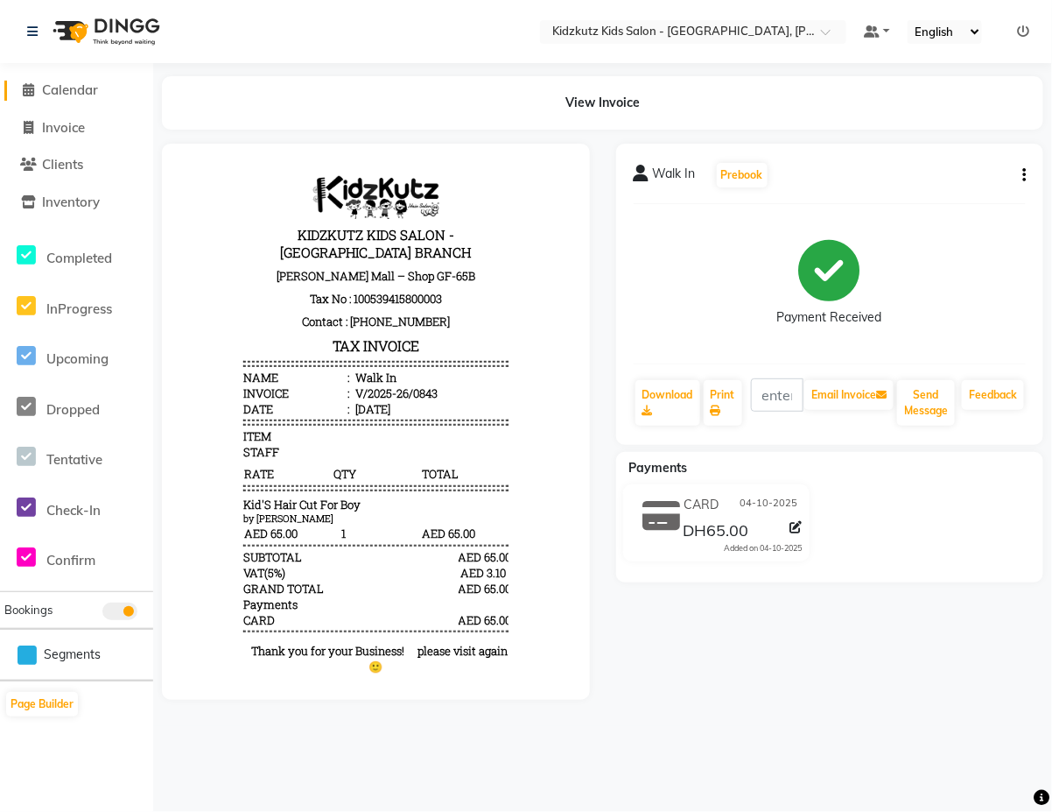
click at [93, 94] on span "Calendar" at bounding box center [70, 89] width 56 height 17
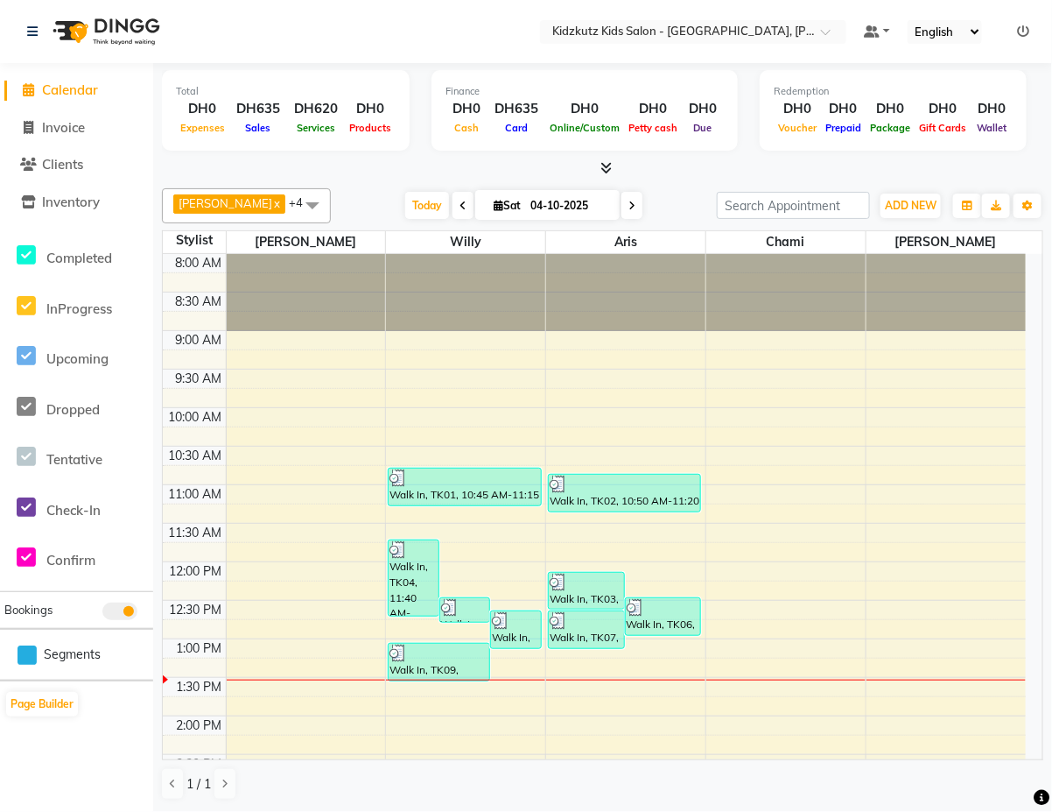
click at [1044, 493] on div "Total DH0 Expenses DH635 Sales DH620 Services DH0 Products Finance DH0 Cash DH6…" at bounding box center [602, 437] width 899 height 748
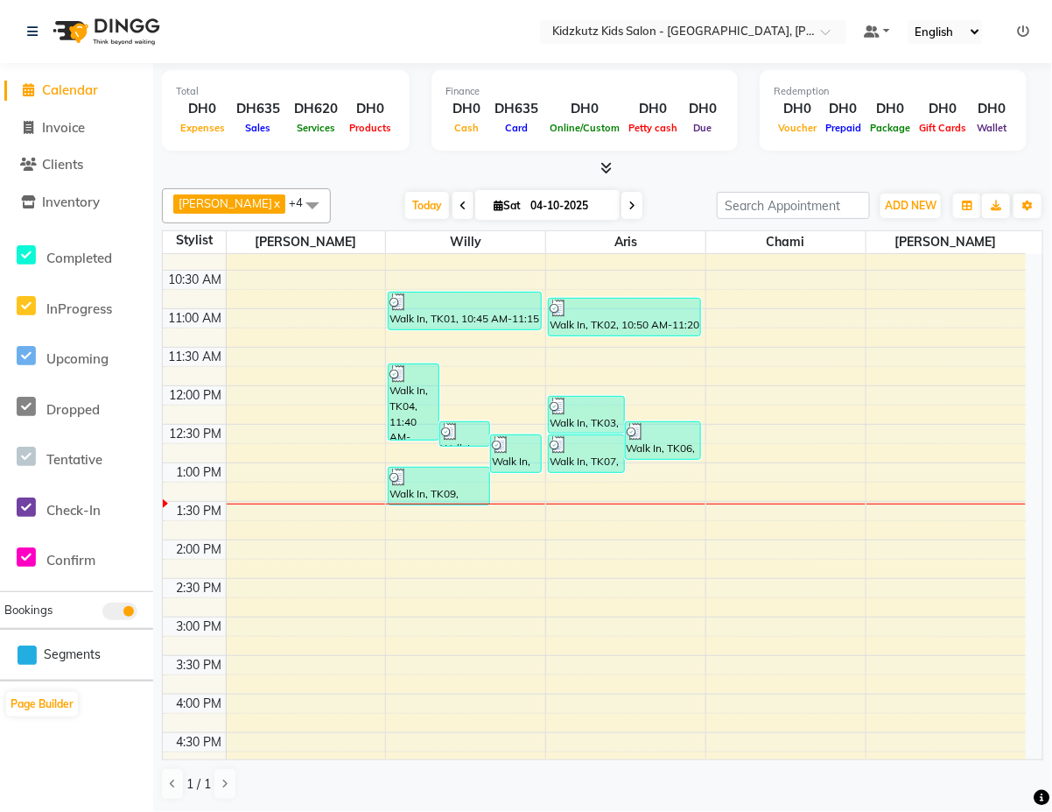
scroll to position [165, 0]
